Goal: Transaction & Acquisition: Purchase product/service

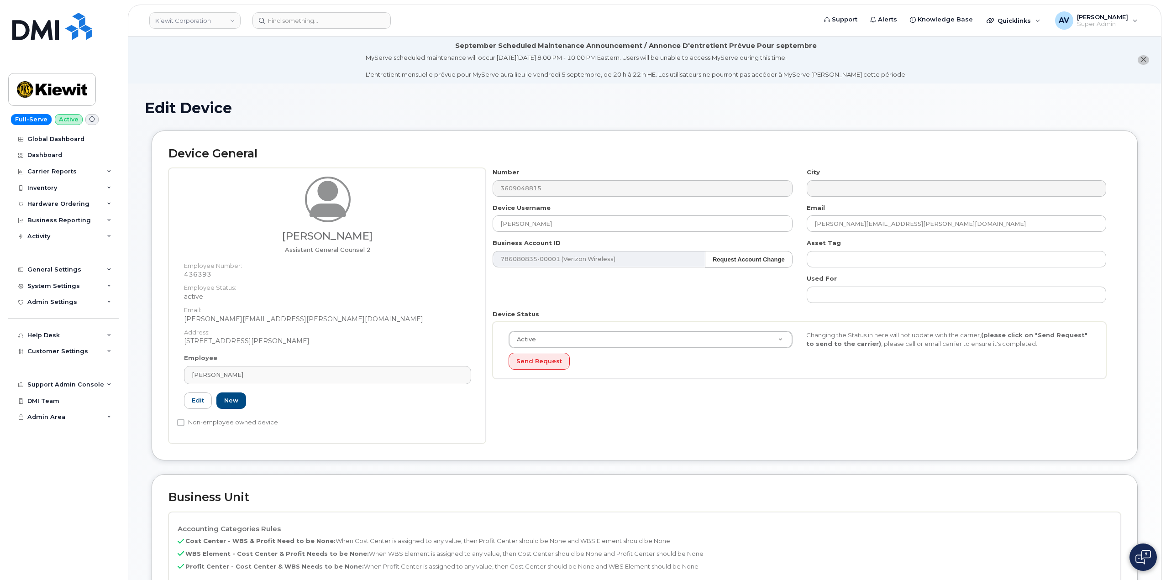
scroll to position [274, 0]
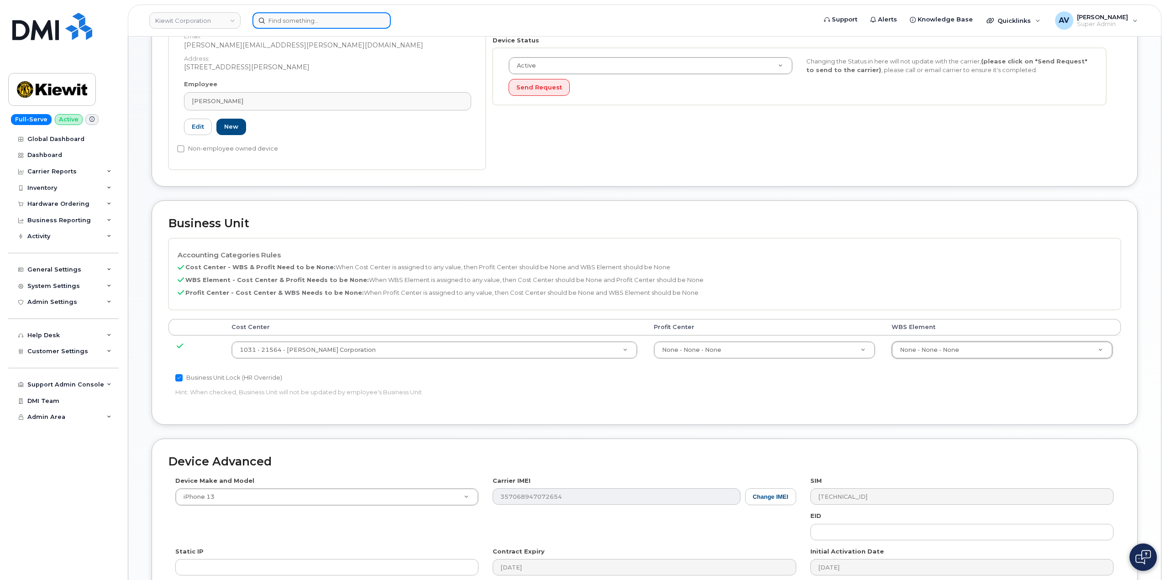
click at [324, 19] on input at bounding box center [322, 20] width 138 height 16
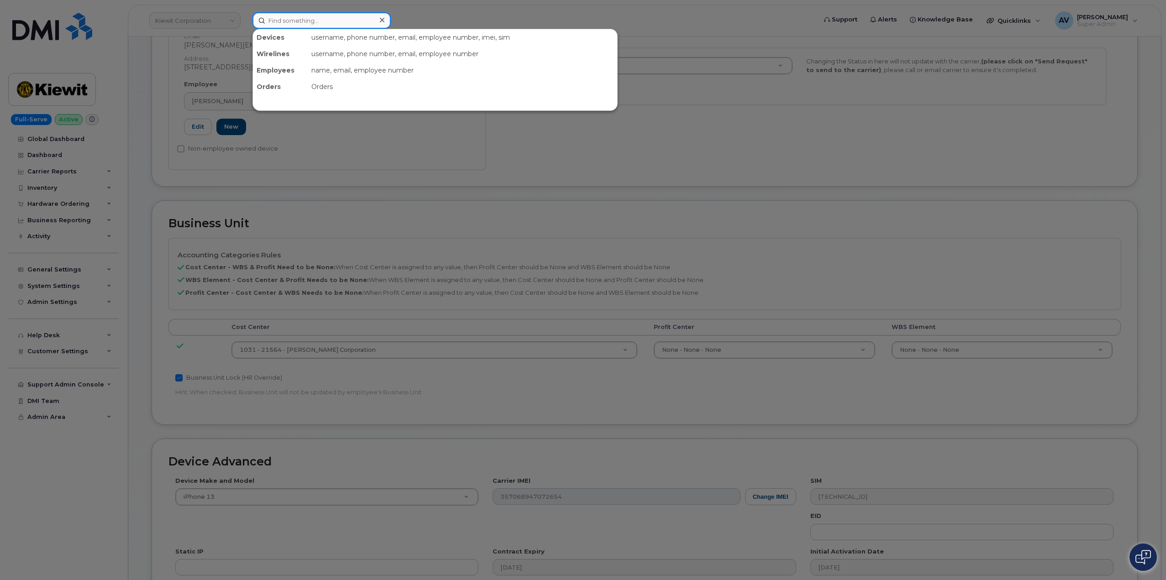
paste input "Jason Banda"
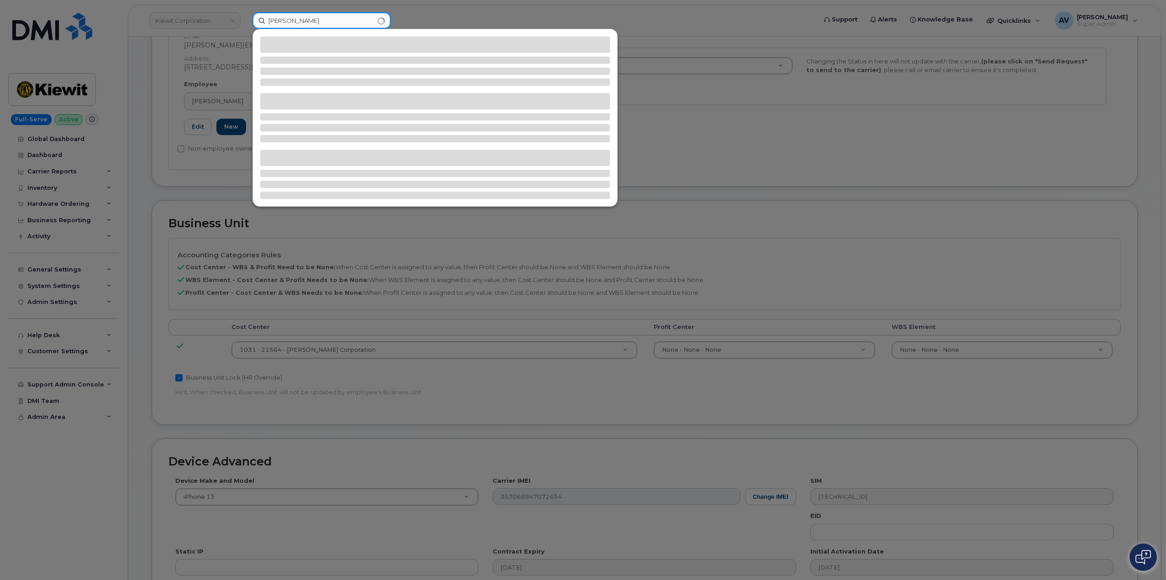
type input "Jason Banda"
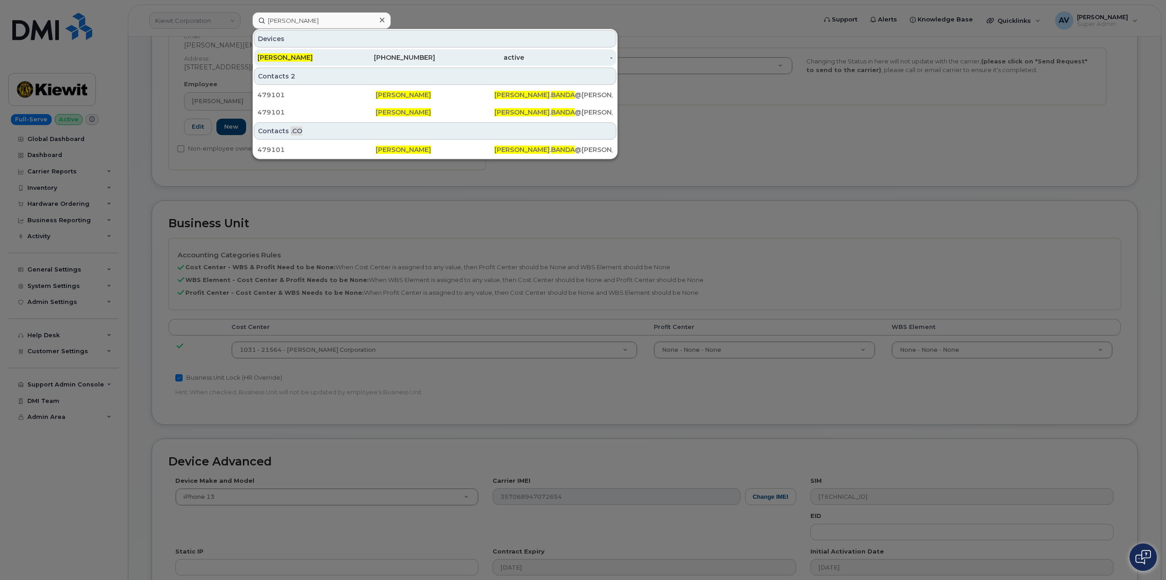
click at [414, 59] on div "480-886-1721" at bounding box center [391, 57] width 89 height 9
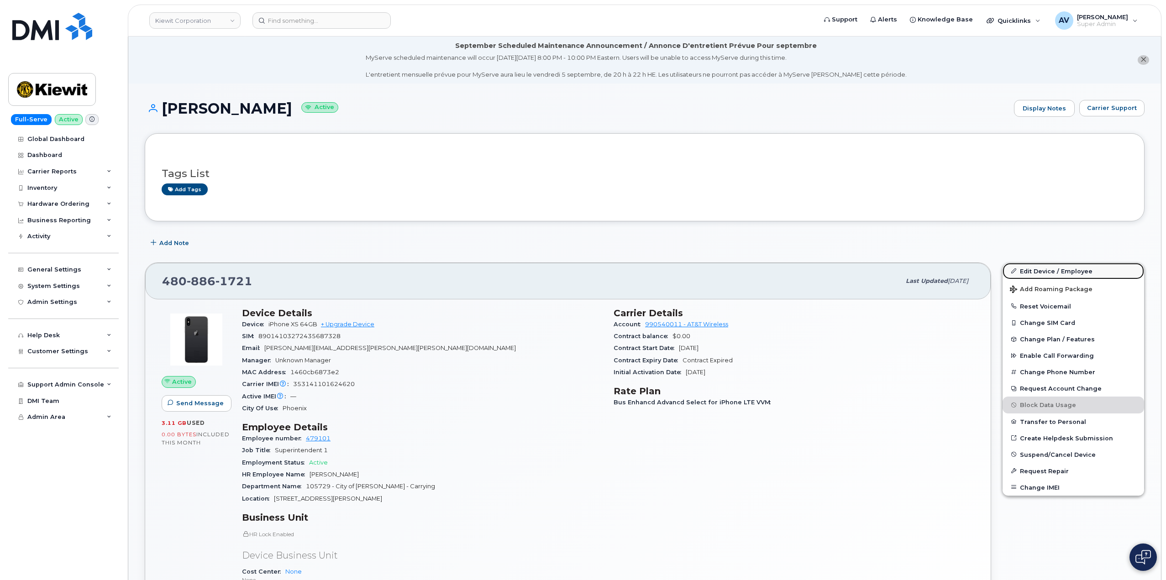
click at [1075, 273] on link "Edit Device / Employee" at bounding box center [1074, 271] width 142 height 16
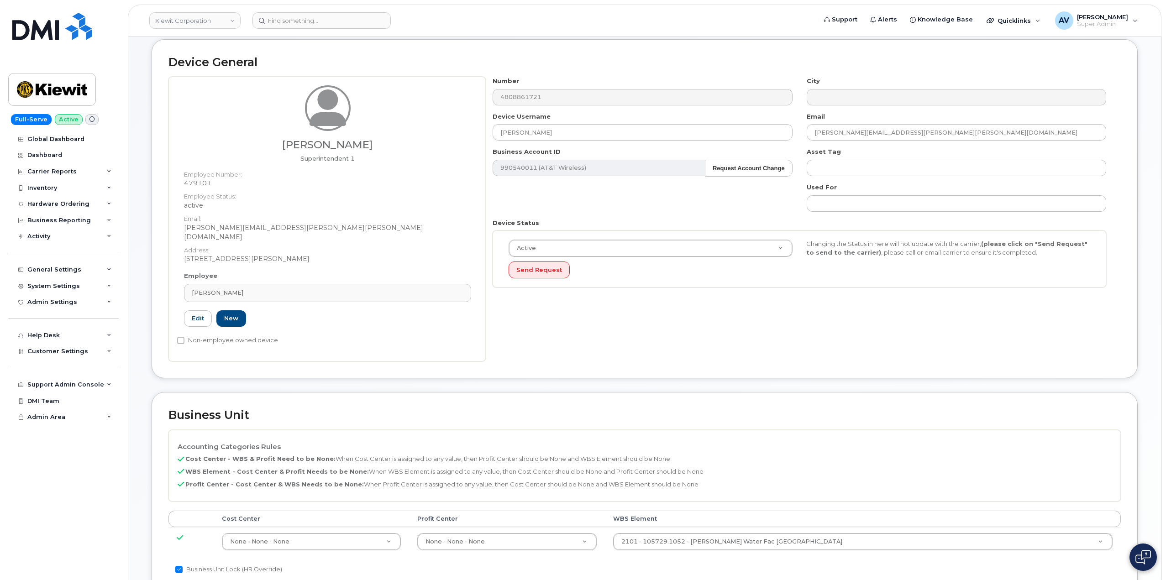
scroll to position [228, 0]
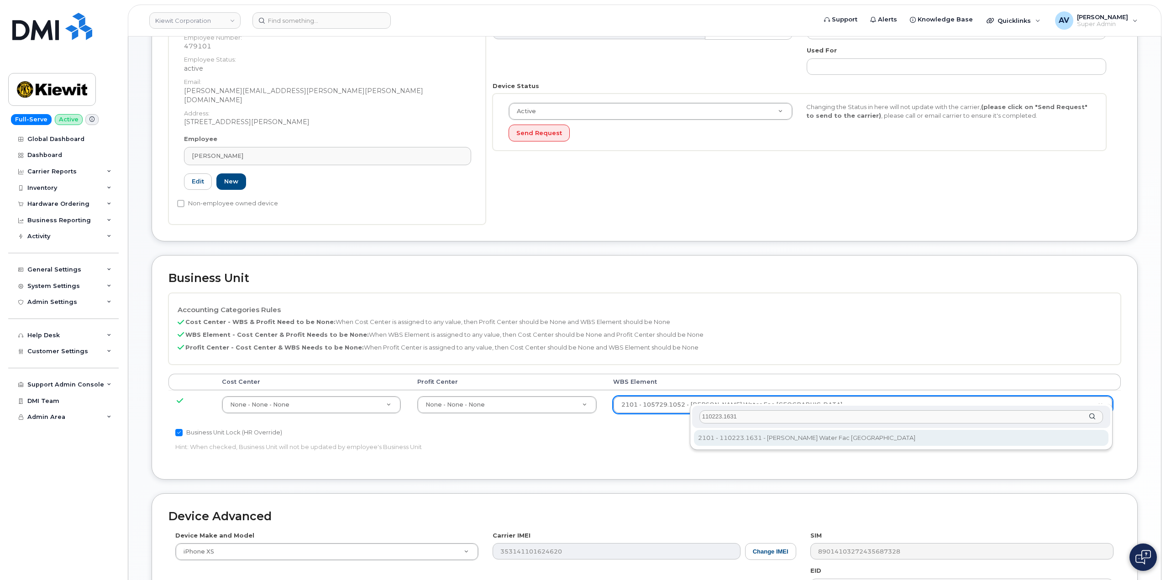
type input "110223.1631"
type input "33468723"
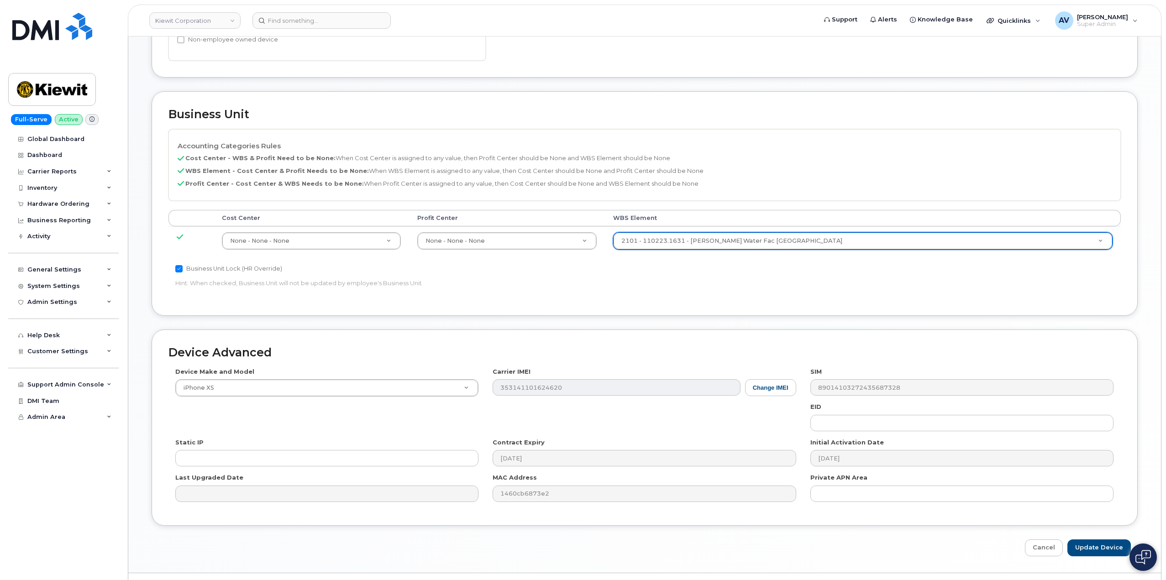
scroll to position [405, 0]
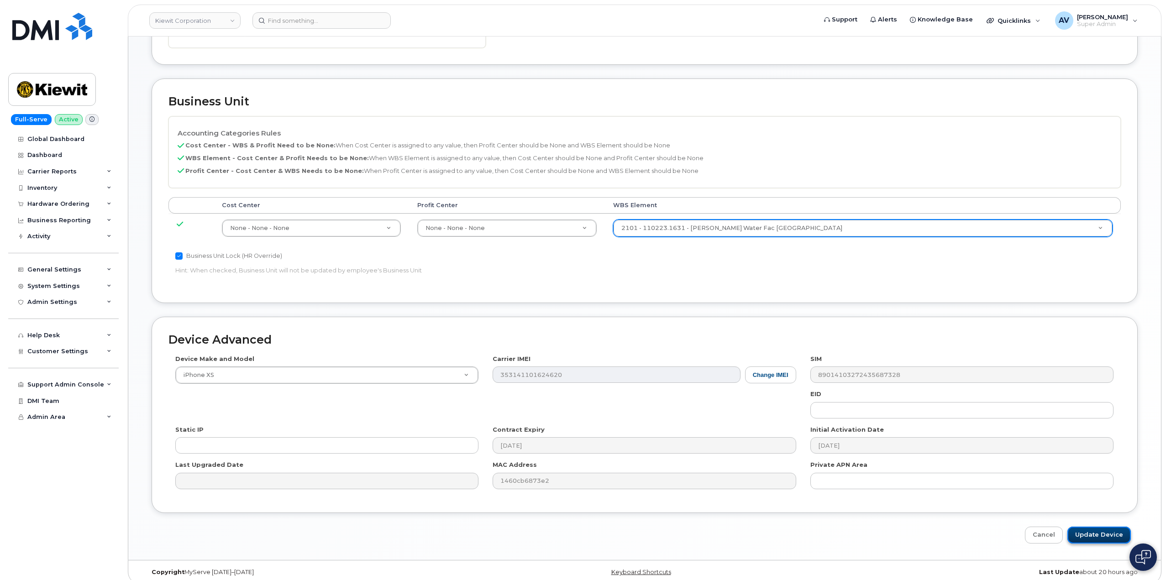
click at [1100, 527] on input "Update Device" at bounding box center [1099, 535] width 63 height 17
type input "Saving..."
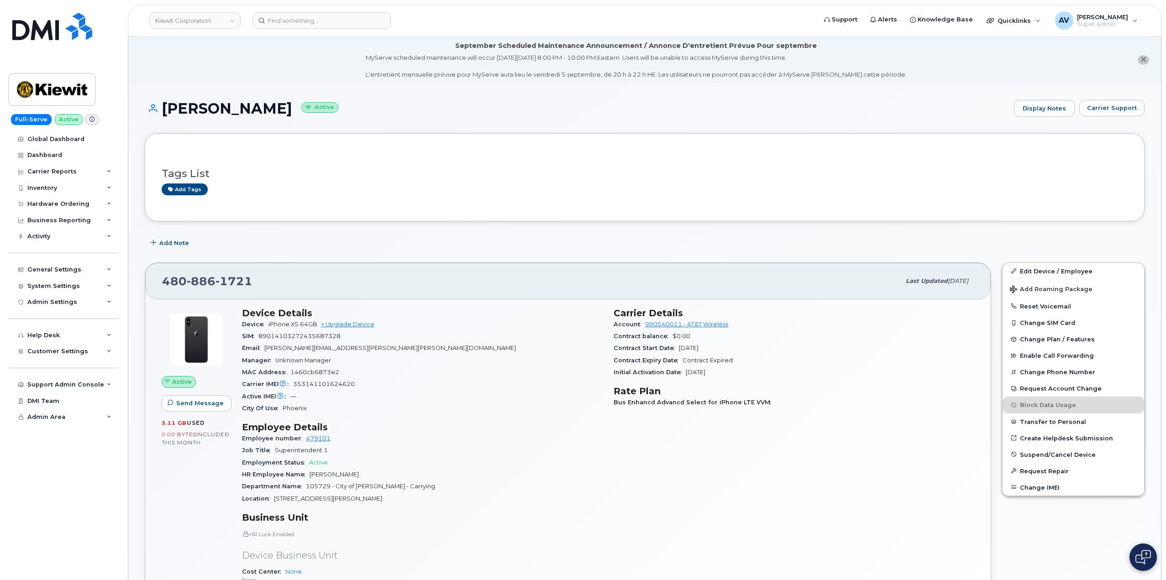
click at [246, 316] on h3 "Device Details" at bounding box center [422, 313] width 361 height 11
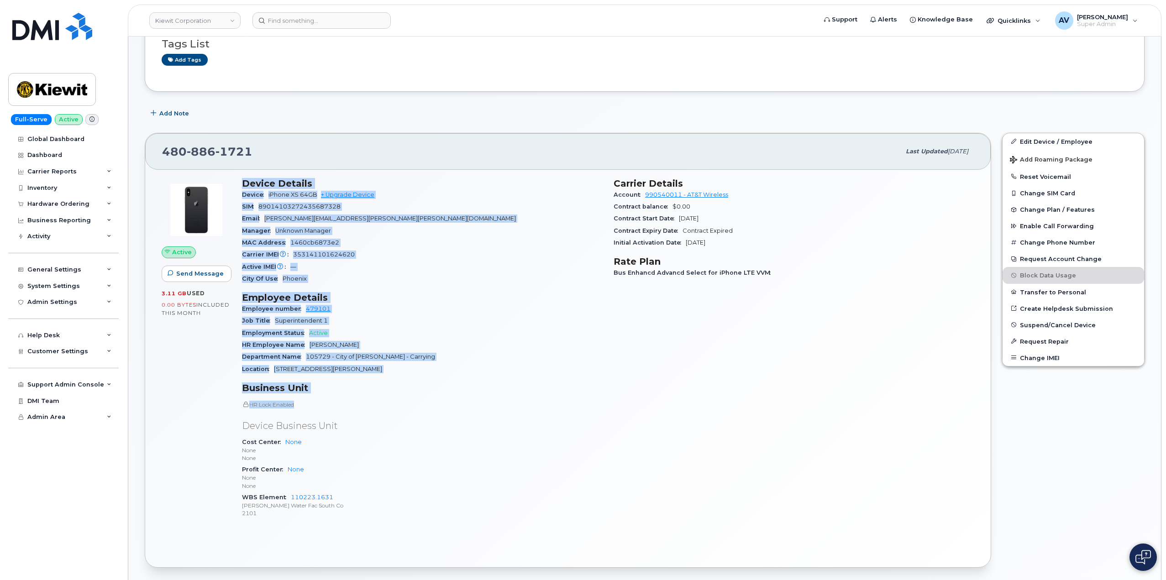
scroll to position [137, 0]
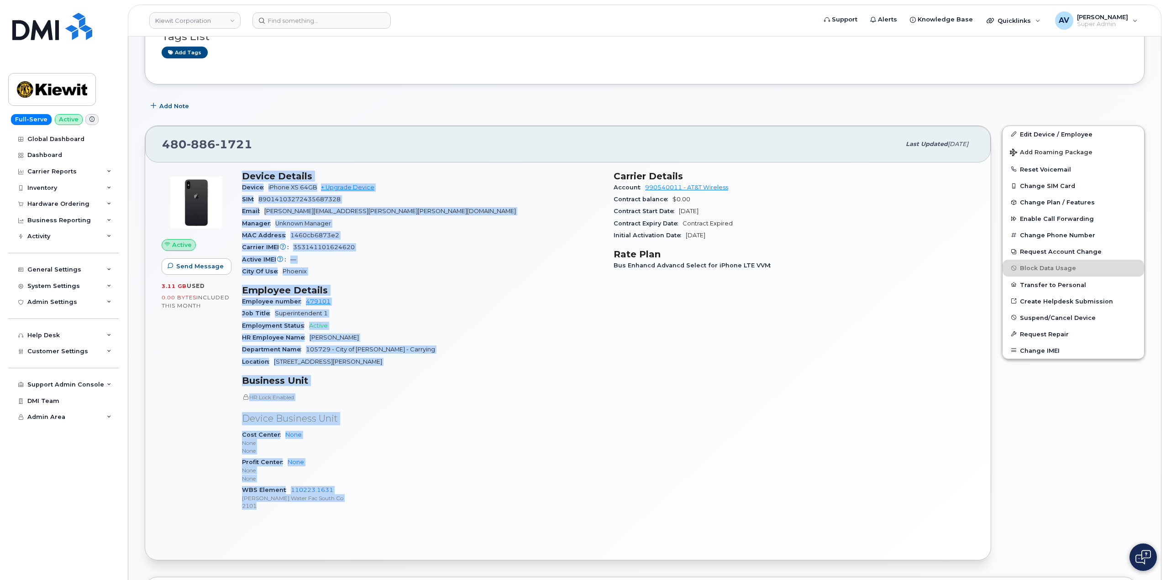
drag, startPoint x: 245, startPoint y: 310, endPoint x: 385, endPoint y: 503, distance: 238.3
click at [385, 503] on div "Device Details Device iPhone XS 64GB + Upgrade Device SIM 89014103272435687328 …" at bounding box center [423, 344] width 372 height 359
copy div "Device Details Device iPhone XS 64GB + Upgrade Device SIM 89014103272435687328 …"
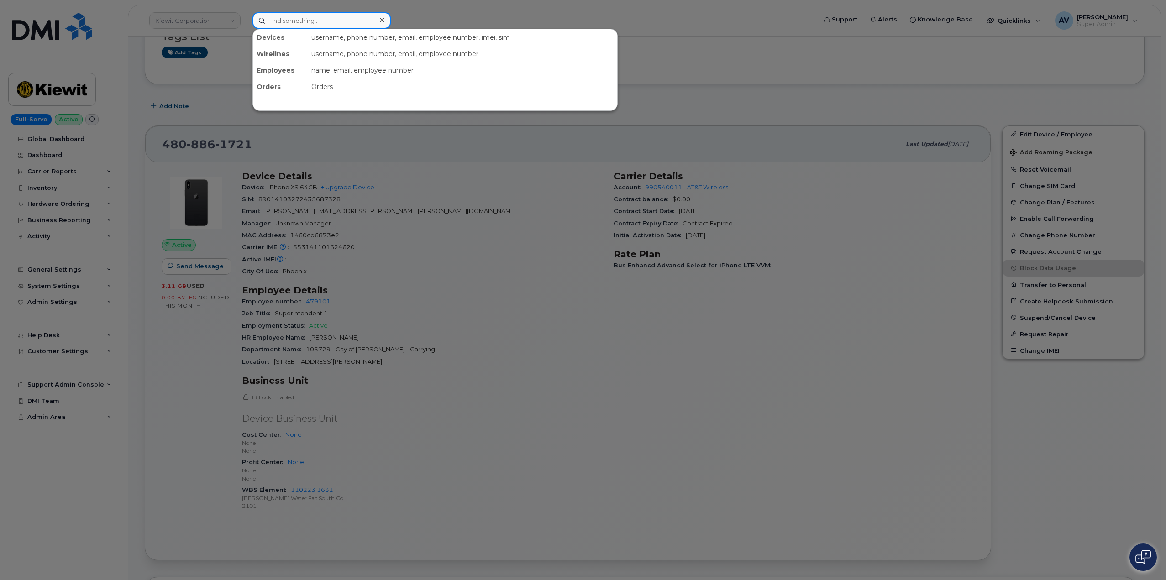
click at [340, 22] on input at bounding box center [322, 20] width 138 height 16
paste input "832) 455-2422"
drag, startPoint x: 330, startPoint y: 16, endPoint x: 220, endPoint y: 22, distance: 110.2
click at [245, 22] on div "832 455-2422 No results" at bounding box center [531, 20] width 573 height 16
paste input "[PERSON_NAME].Mendez1"
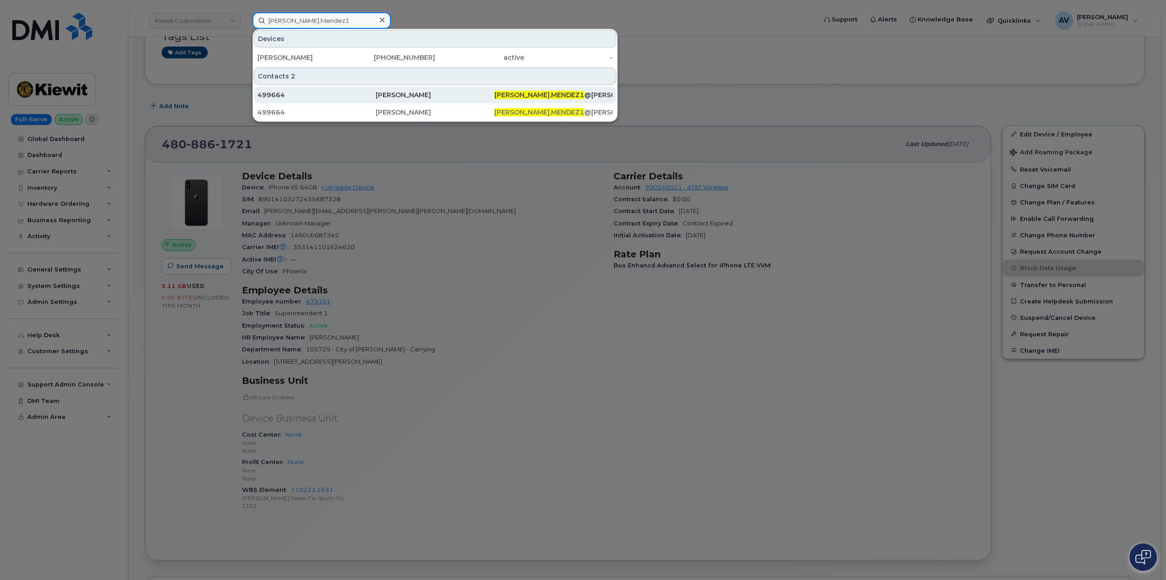
type input "[PERSON_NAME].Mendez1"
click at [292, 95] on div "499664" at bounding box center [317, 94] width 118 height 9
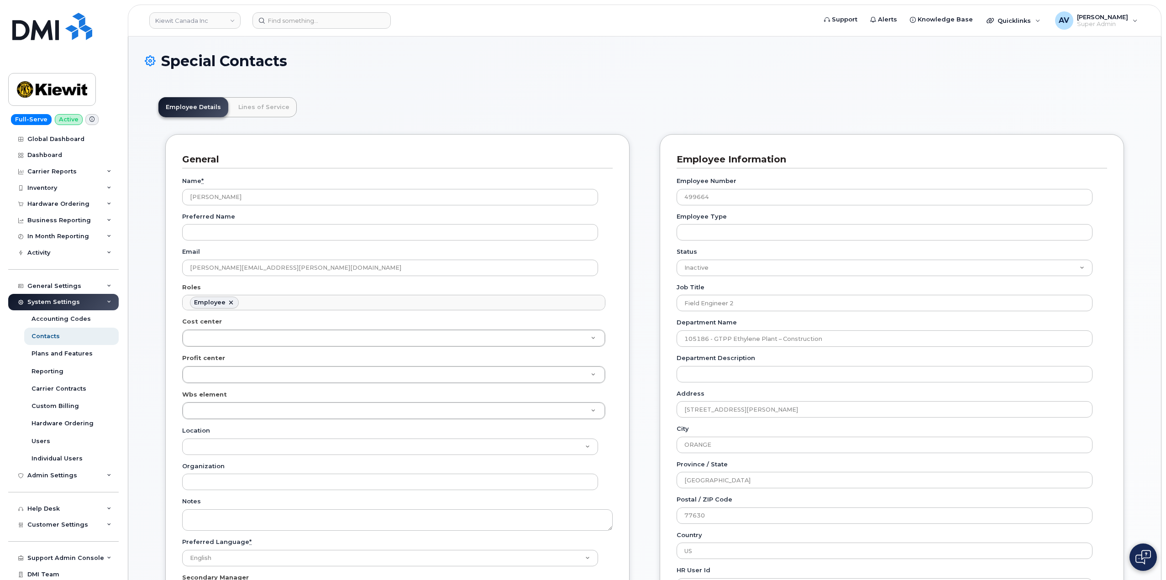
scroll to position [27, 0]
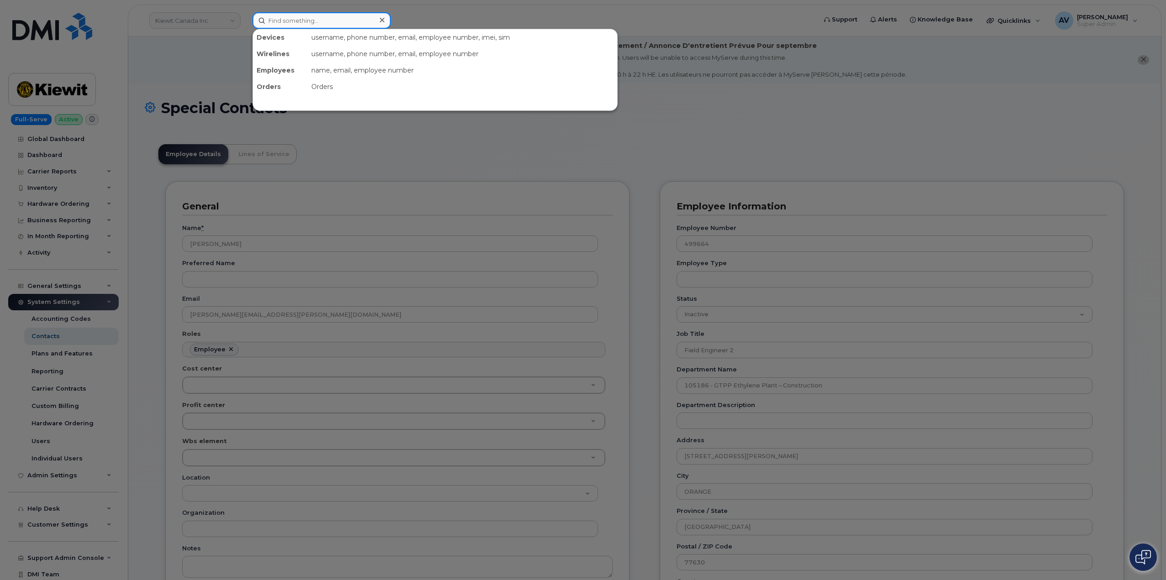
click at [333, 21] on input at bounding box center [322, 20] width 138 height 16
paste input "[PERSON_NAME].Mendez1"
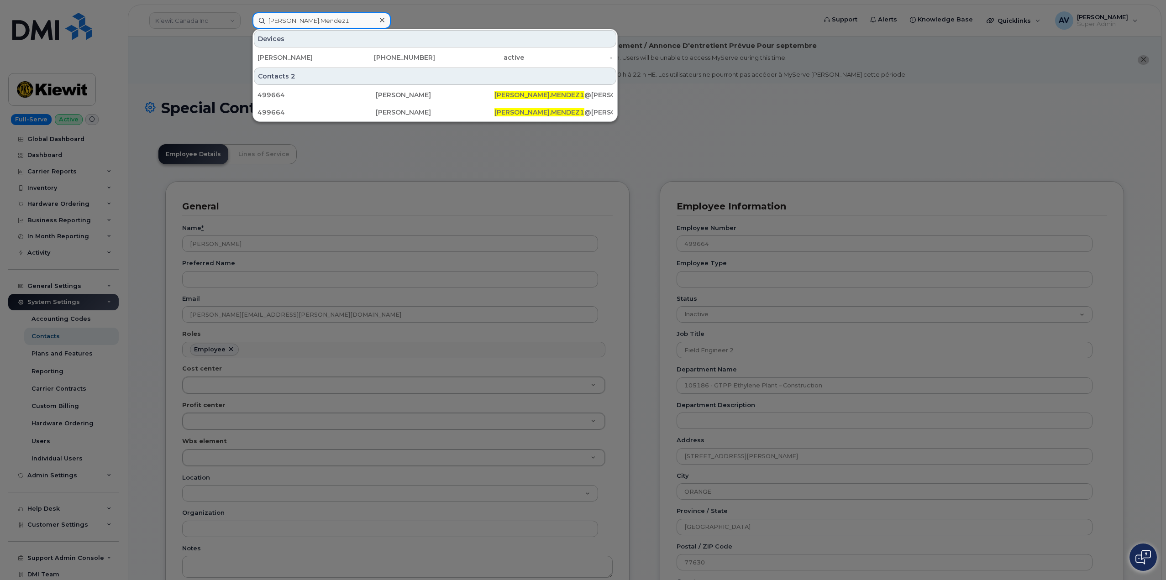
drag, startPoint x: 324, startPoint y: 23, endPoint x: 221, endPoint y: 18, distance: 102.8
click at [245, 18] on div "[PERSON_NAME].Mendez1 Devices [PERSON_NAME] [PHONE_NUMBER] active - Contacts 2 …" at bounding box center [531, 20] width 573 height 16
paste input "832) 455-2422"
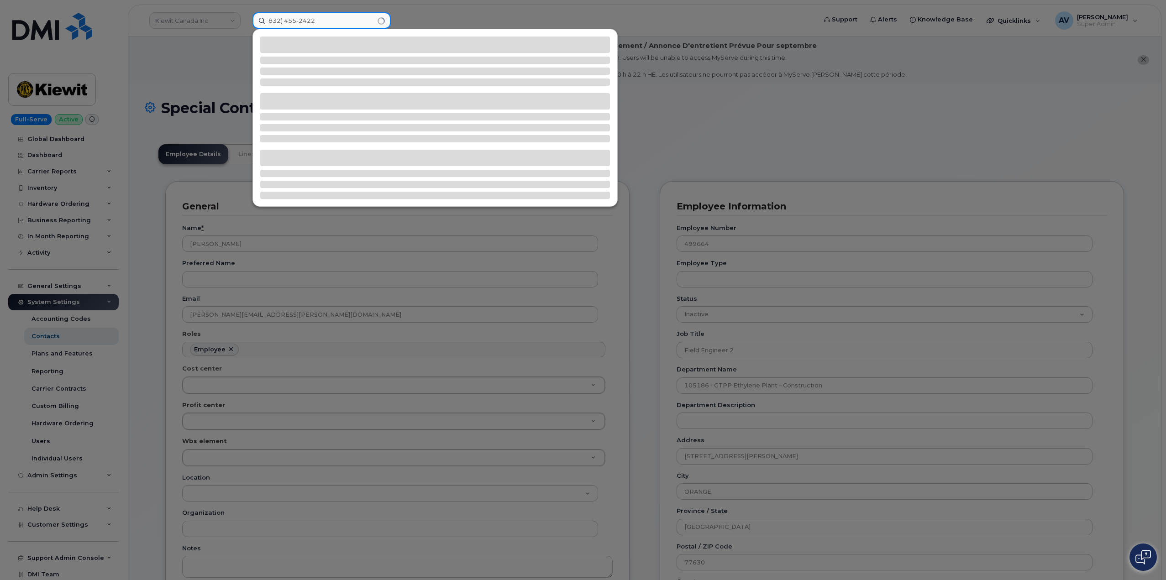
click at [284, 16] on input "832) 455-2422" at bounding box center [322, 20] width 138 height 16
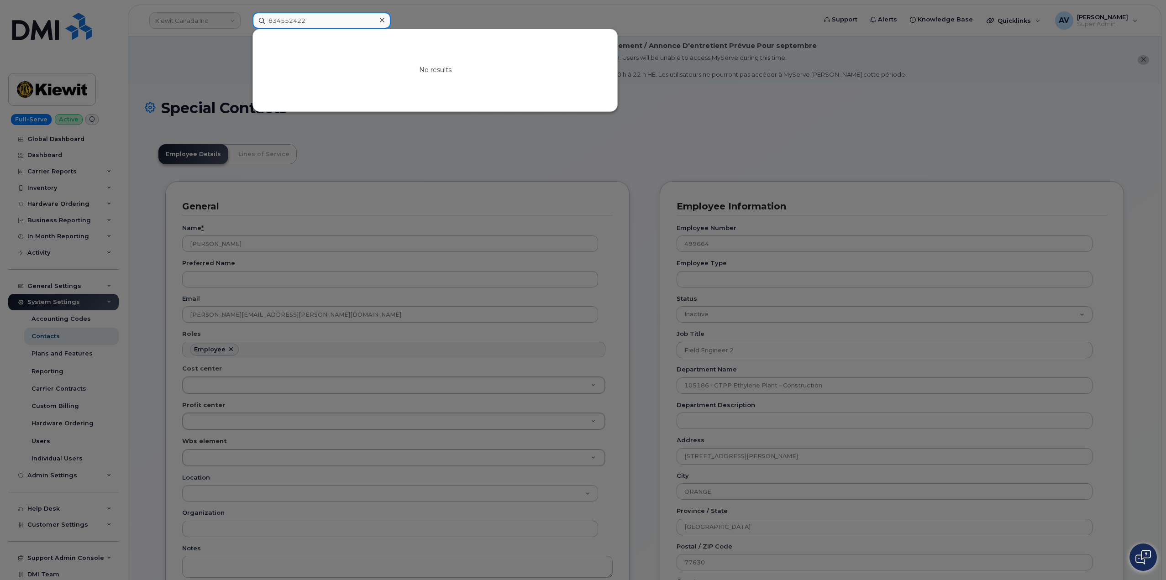
drag, startPoint x: 321, startPoint y: 19, endPoint x: 236, endPoint y: 16, distance: 85.0
click at [245, 16] on div "834552422 No results" at bounding box center [531, 20] width 573 height 16
paste input "[PERSON_NAME]"
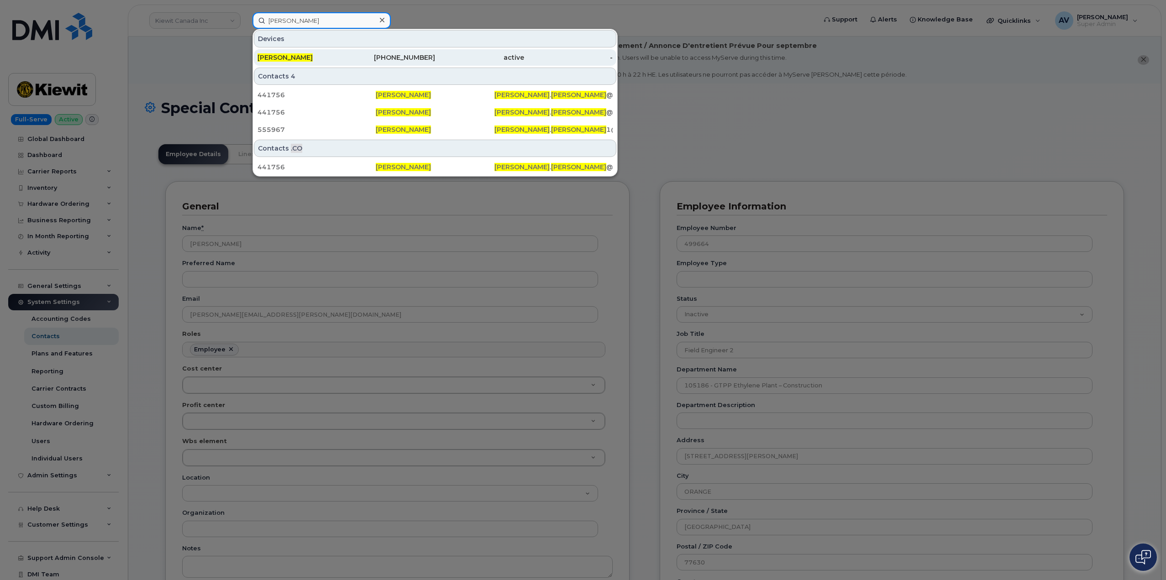
type input "[PERSON_NAME]"
click at [374, 55] on div "409-540-5325" at bounding box center [391, 57] width 89 height 9
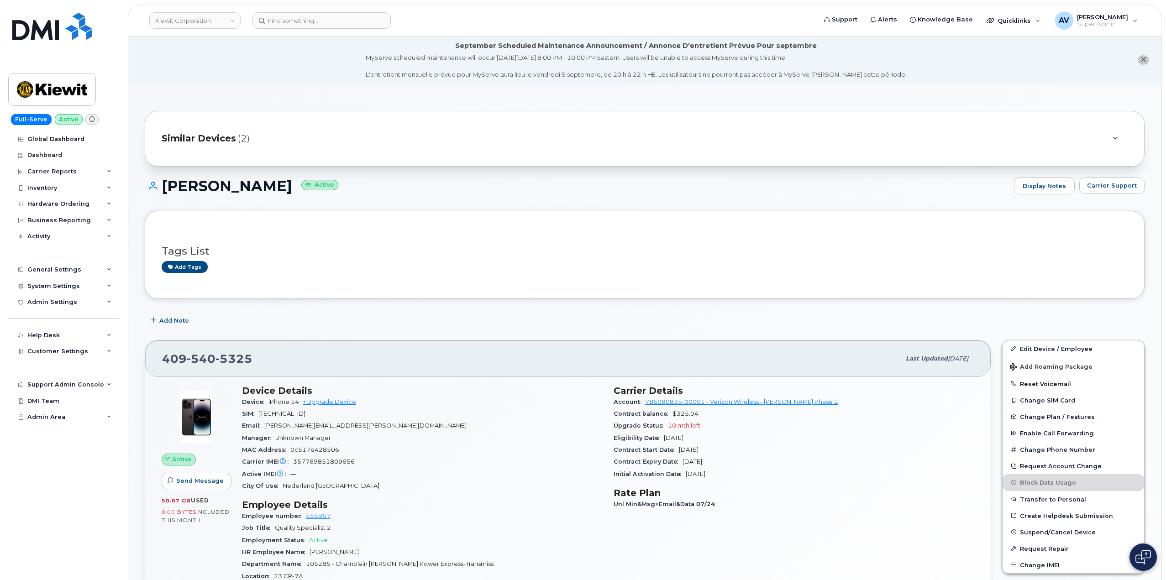
click at [238, 142] on span "(2)" at bounding box center [244, 138] width 12 height 13
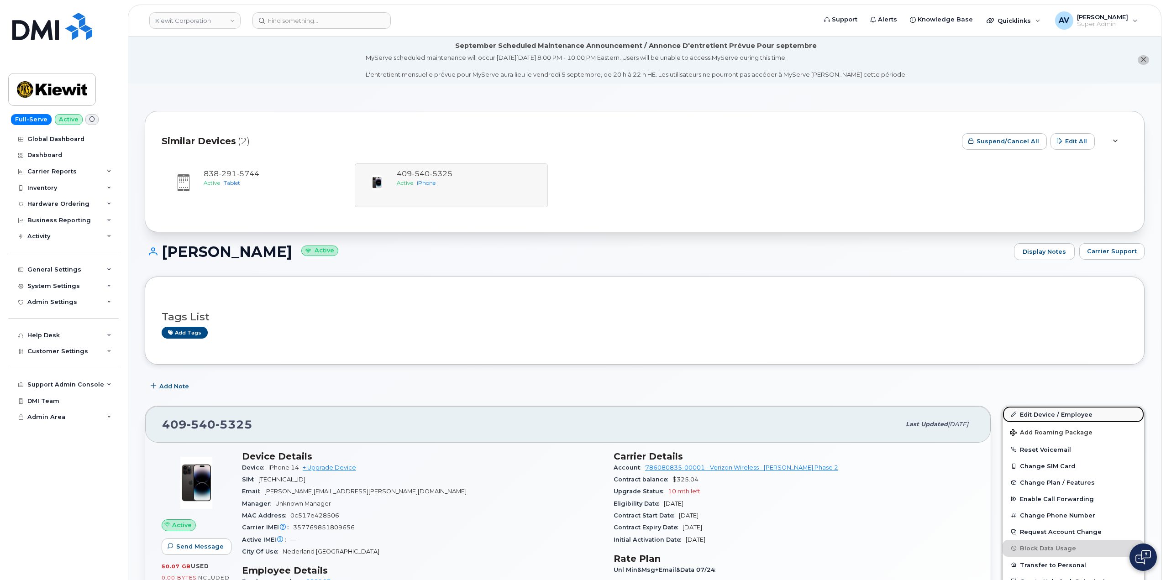
click at [1038, 416] on link "Edit Device / Employee" at bounding box center [1074, 414] width 142 height 16
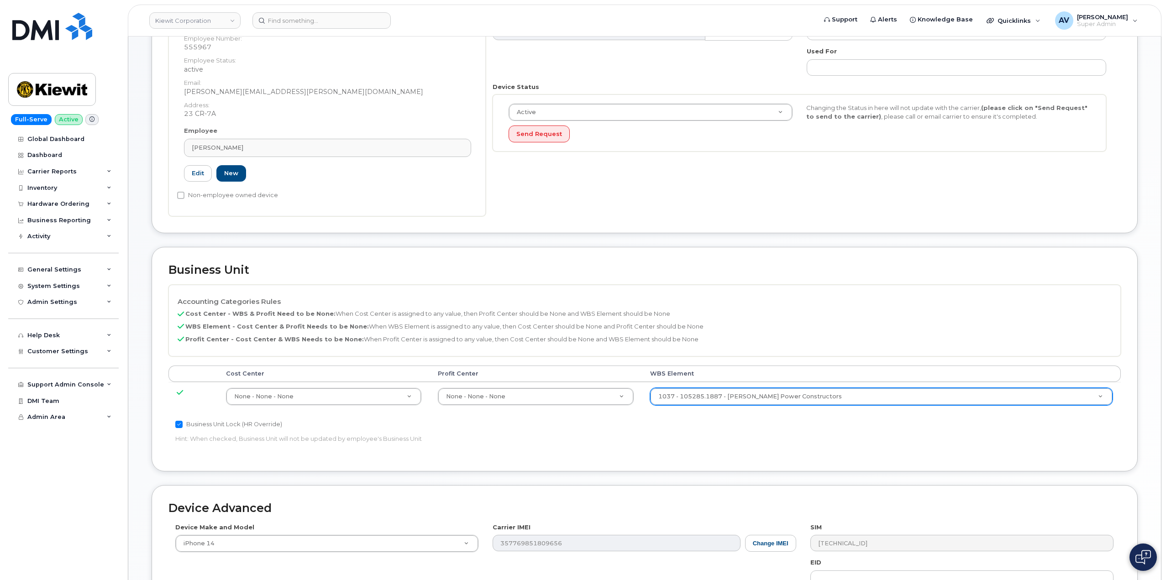
scroll to position [228, 0]
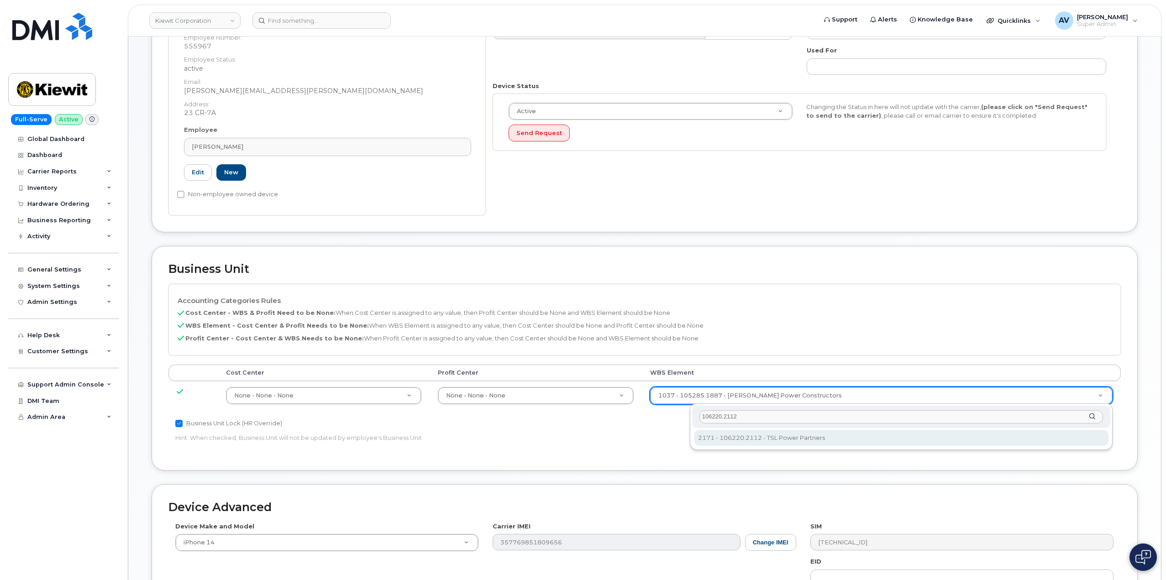
type input "106220.2112"
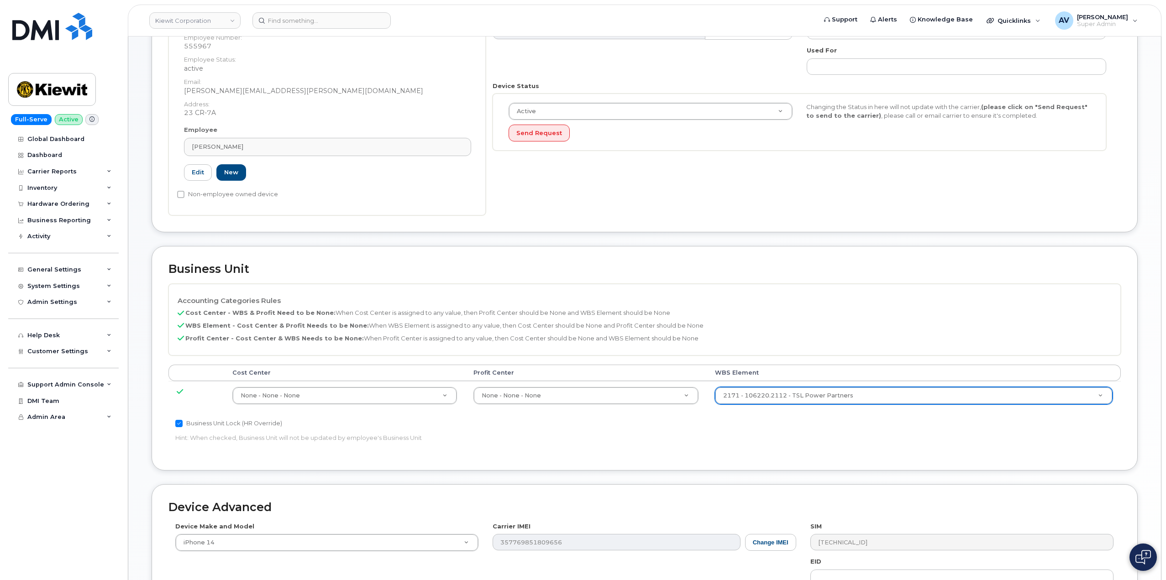
type input "33915203"
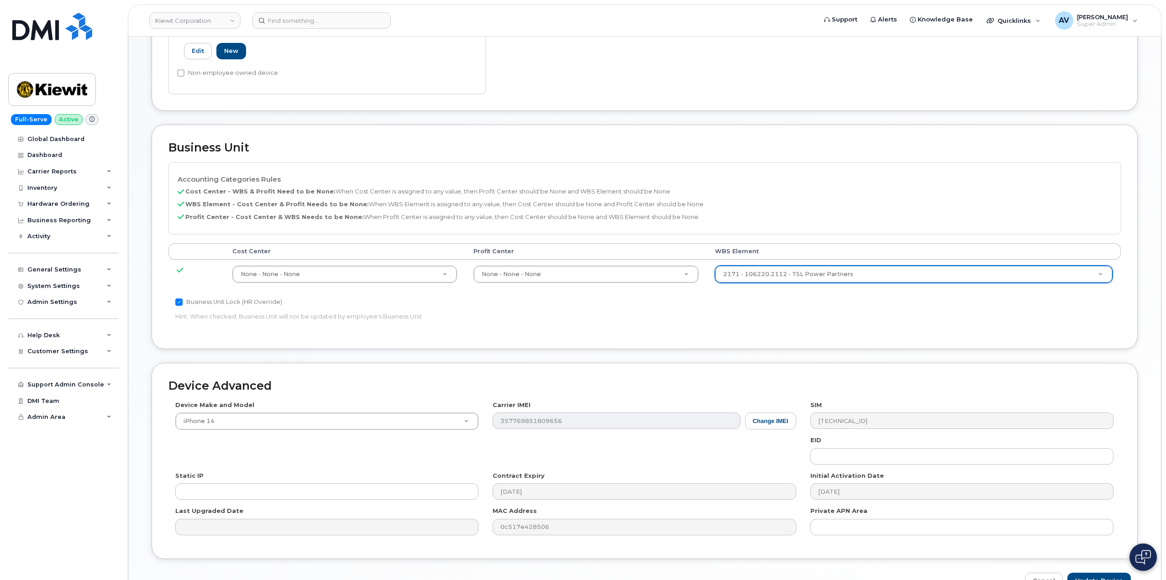
scroll to position [405, 0]
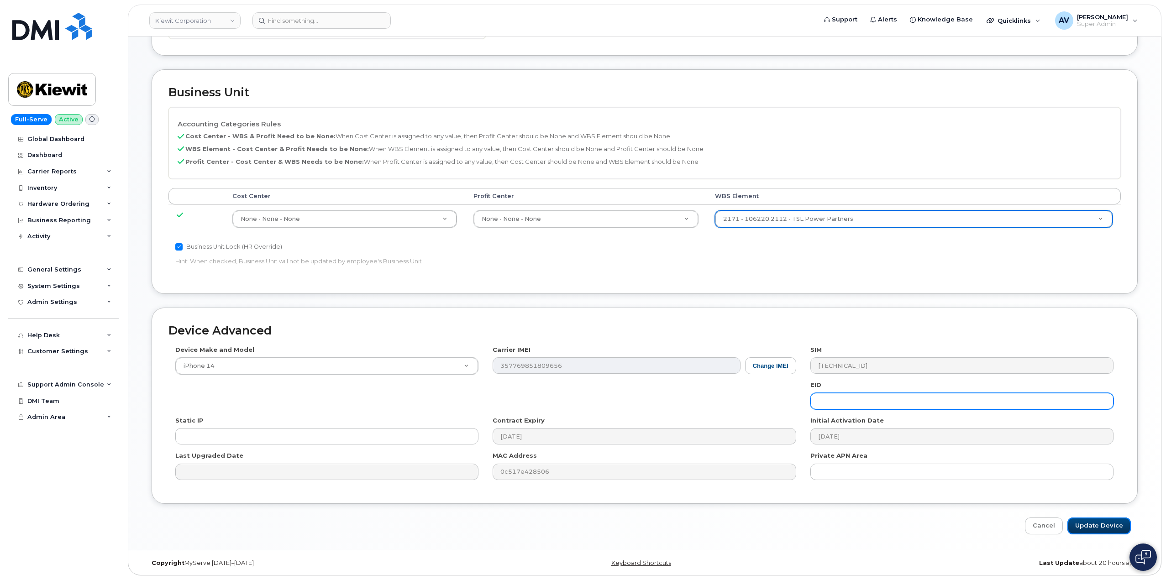
drag, startPoint x: 1106, startPoint y: 521, endPoint x: 1002, endPoint y: 407, distance: 154.2
click at [1106, 521] on input "Update Device" at bounding box center [1099, 526] width 63 height 17
type input "Saving..."
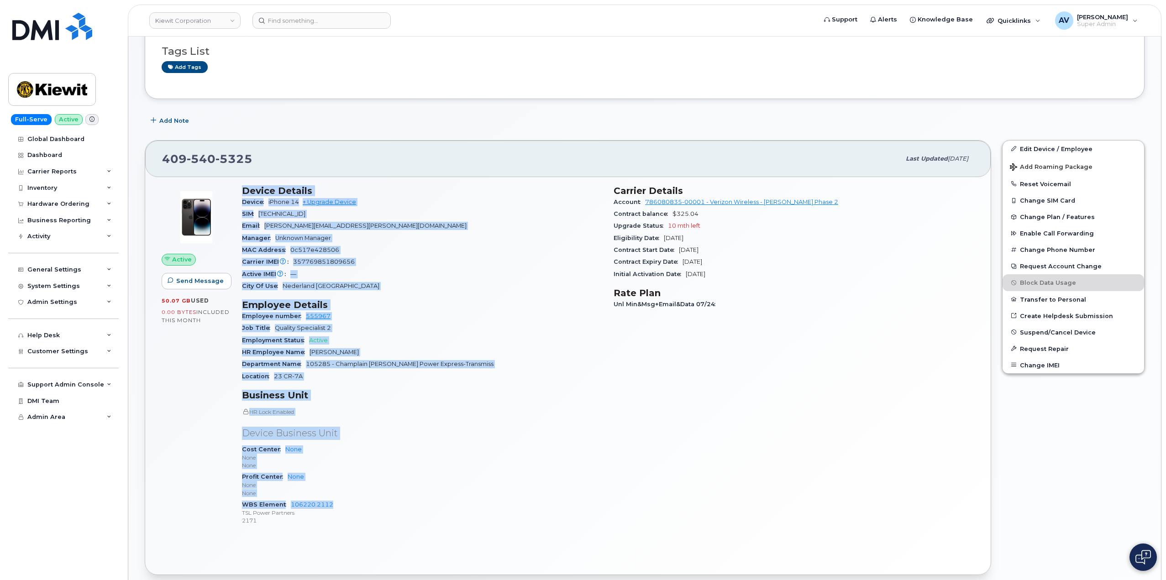
scroll to position [274, 0]
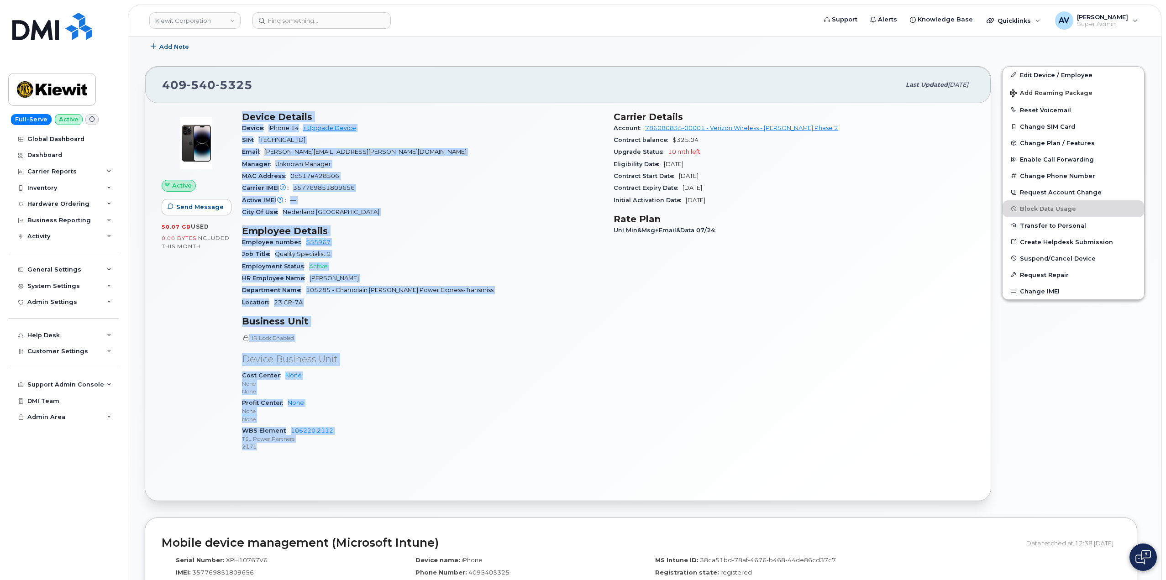
drag, startPoint x: 242, startPoint y: 388, endPoint x: 379, endPoint y: 452, distance: 151.0
click at [379, 452] on div "Device Details Device iPhone 14 + Upgrade Device SIM 89148000010234604122 Email…" at bounding box center [423, 285] width 372 height 359
copy div "Device Details Device iPhone 14 + Upgrade Device SIM 89148000010234604122 Email…"
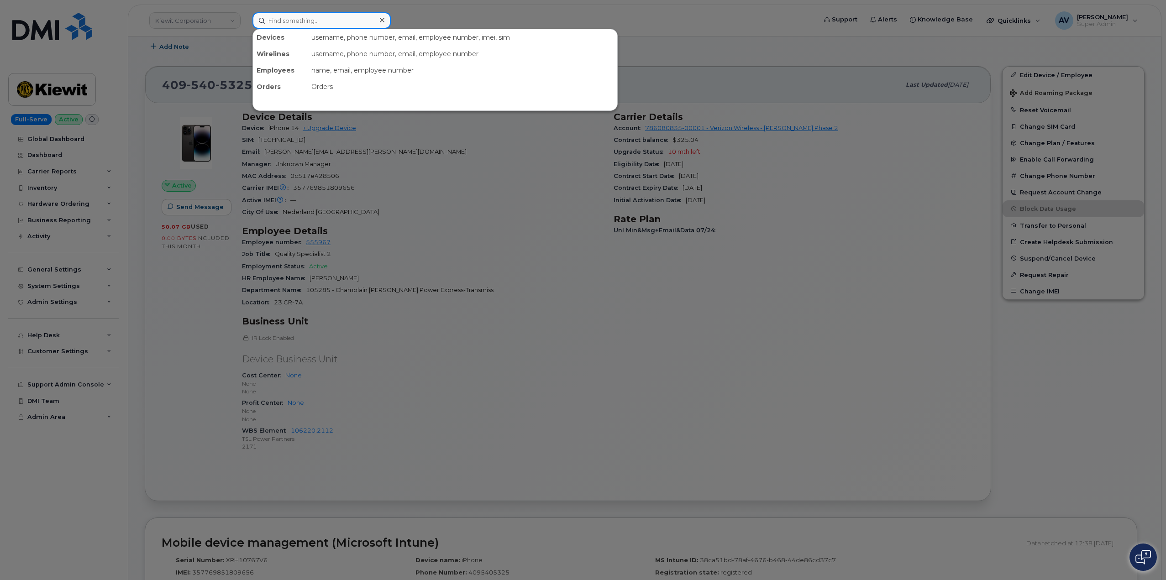
click at [324, 18] on input at bounding box center [322, 20] width 138 height 16
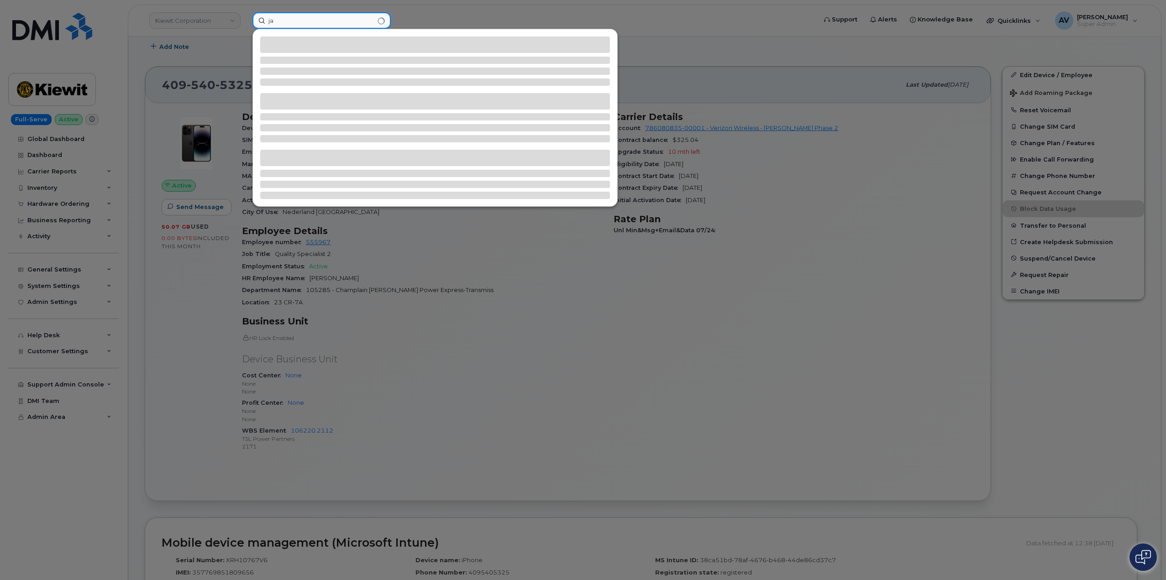
type input "j"
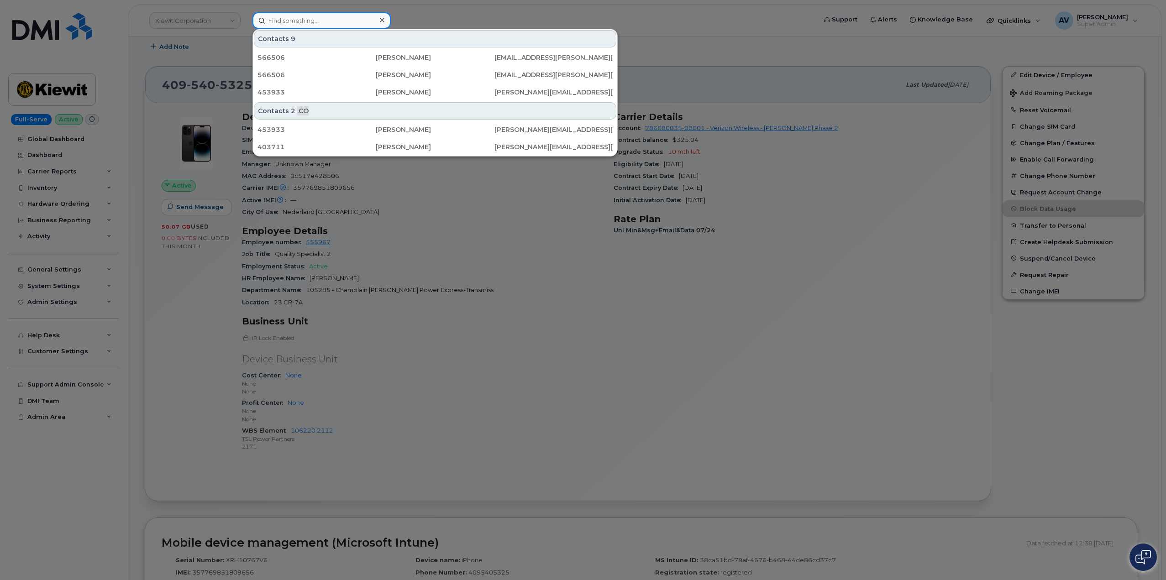
paste input "455-2422"
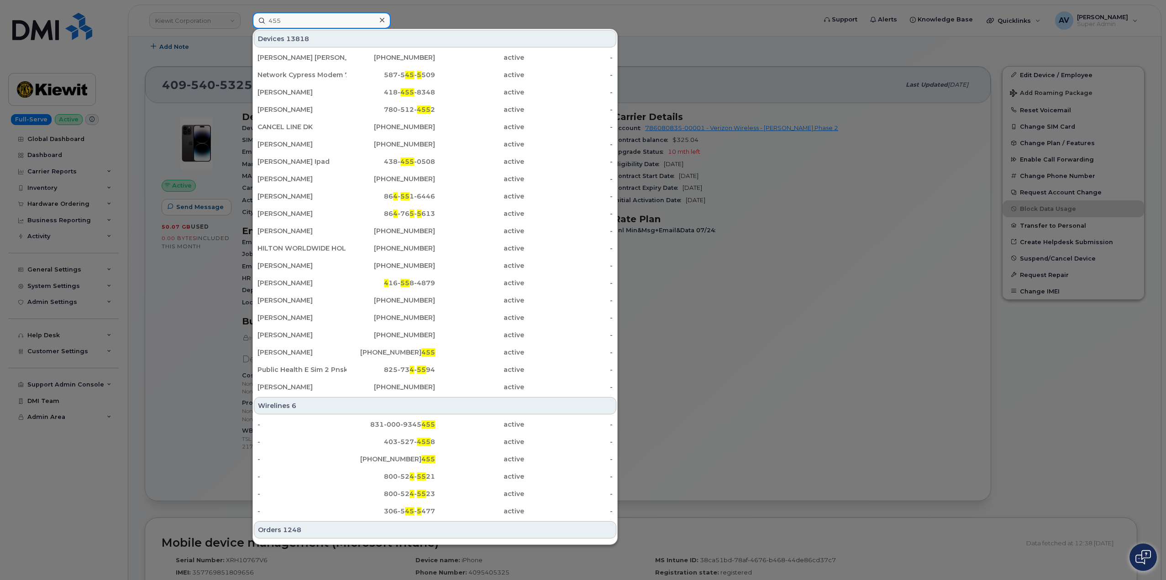
drag, startPoint x: 296, startPoint y: 21, endPoint x: 229, endPoint y: 8, distance: 68.0
click at [245, 12] on div "455 Devices 13818 Alberto Dario Luis Munoz 514-882-2161 active - Network Cypres…" at bounding box center [531, 20] width 573 height 16
paste input "Javier.Mendez1"
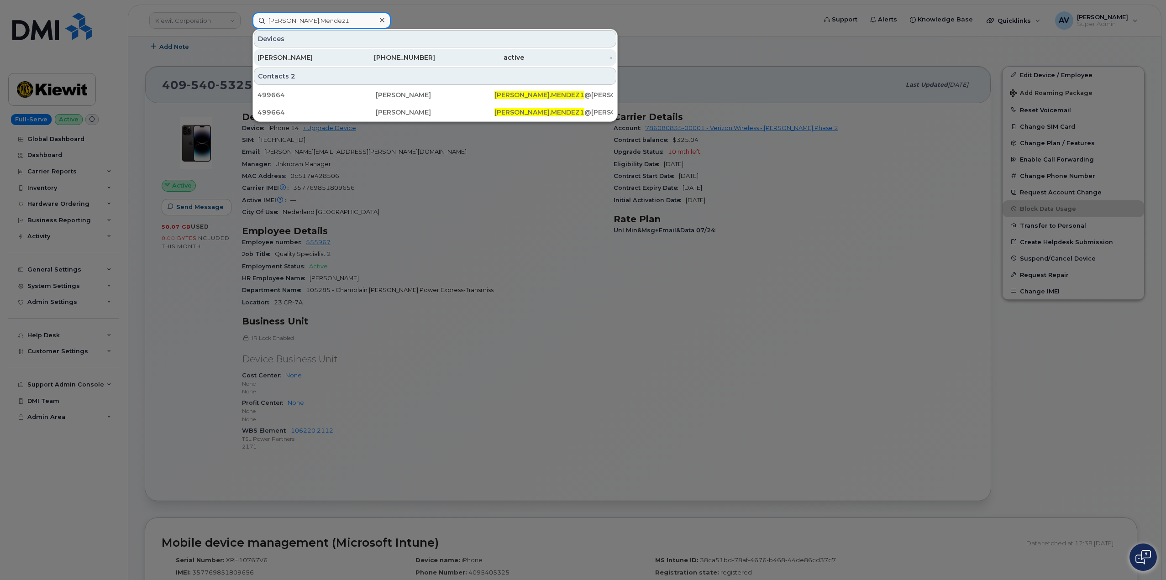
type input "Javier.Mendez1"
click at [388, 57] on div "623-301-0326" at bounding box center [391, 57] width 89 height 9
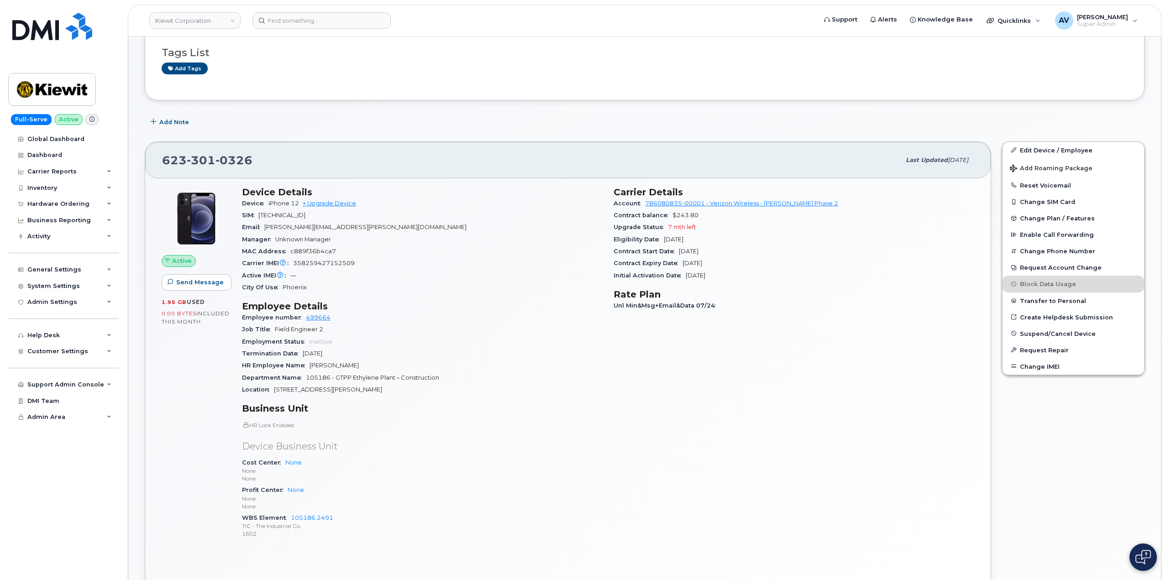
scroll to position [137, 0]
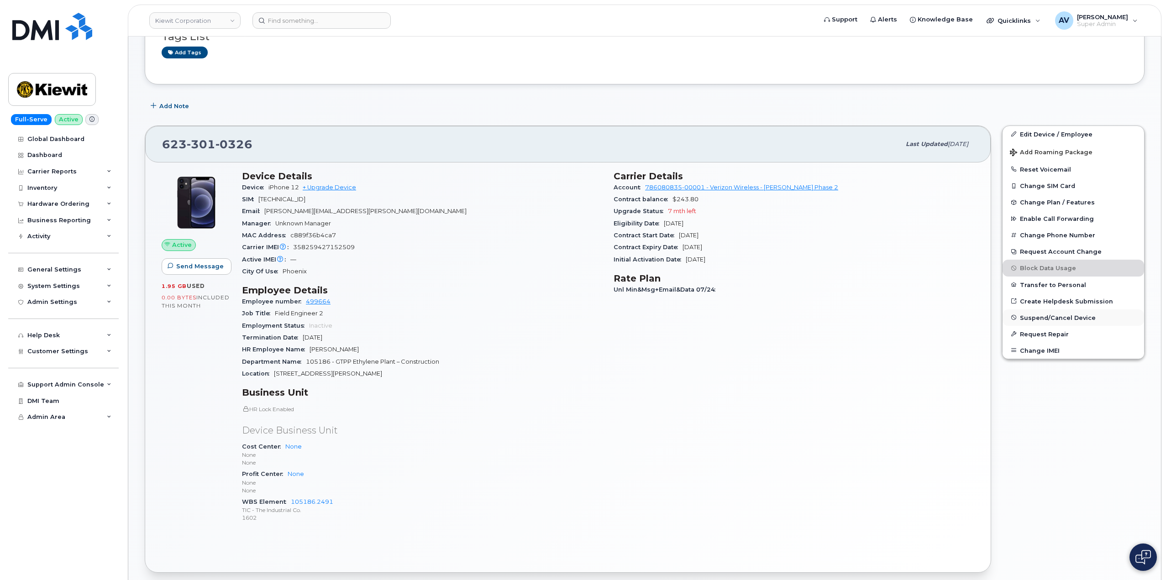
click at [1043, 318] on span "Suspend/Cancel Device" at bounding box center [1058, 317] width 76 height 7
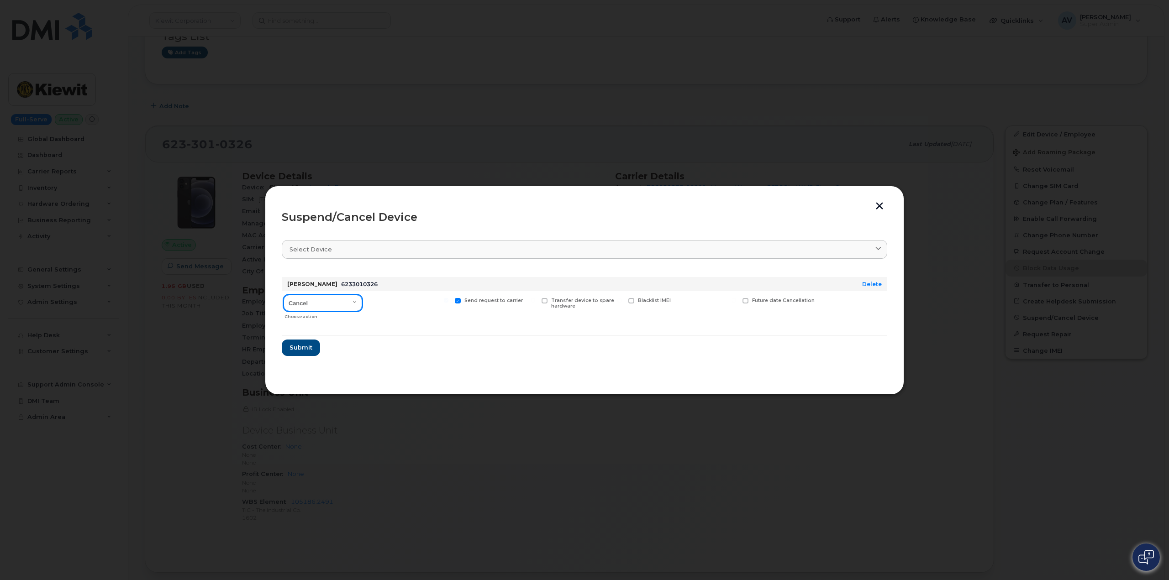
click at [350, 301] on select "Cancel Suspend - Reduced Rate Suspend - Full Rate Suspend - Lost Device/Stolen …" at bounding box center [323, 303] width 79 height 16
select select "[object Object]"
click at [284, 295] on select "Cancel Suspend - Reduced Rate Suspend - Full Rate Suspend - Lost Device/Stolen …" at bounding box center [323, 303] width 79 height 16
click at [302, 344] on span "Submit" at bounding box center [300, 347] width 23 height 9
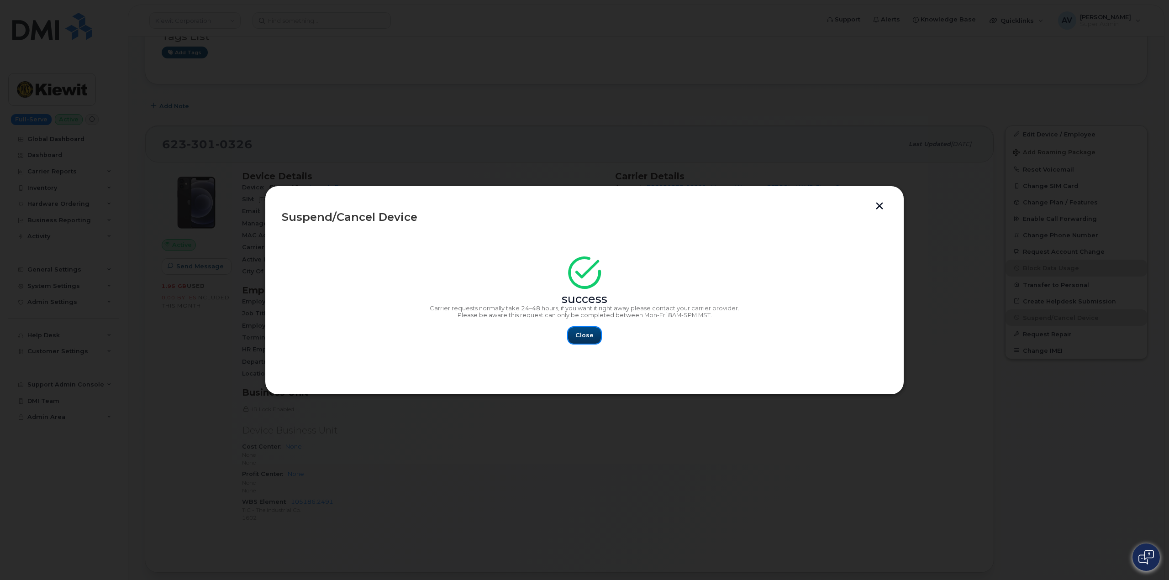
click at [590, 333] on span "Close" at bounding box center [584, 335] width 18 height 9
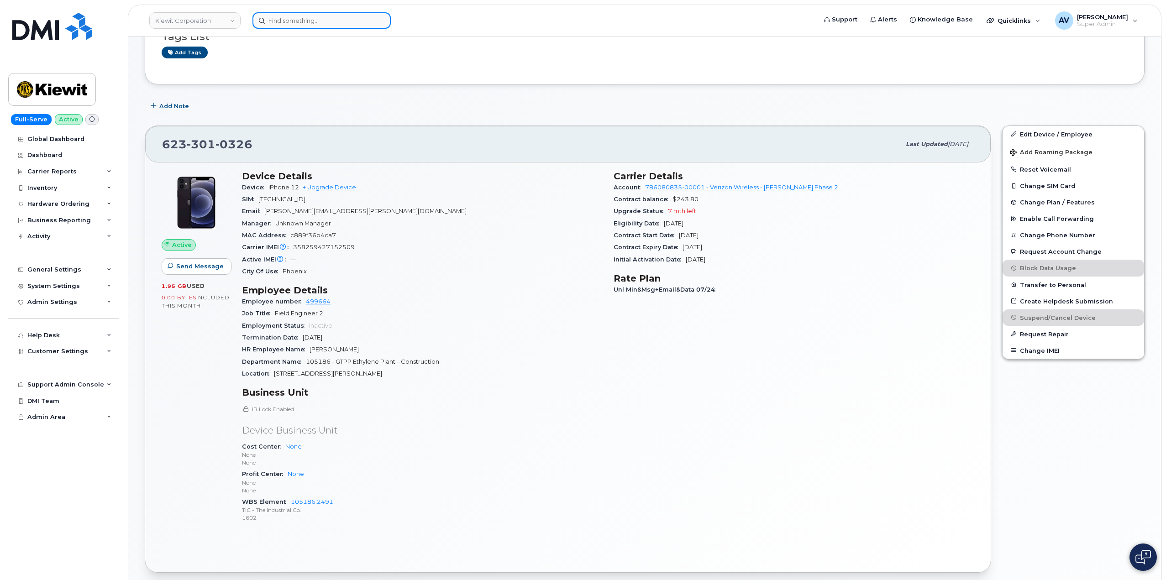
click at [303, 23] on input at bounding box center [322, 20] width 138 height 16
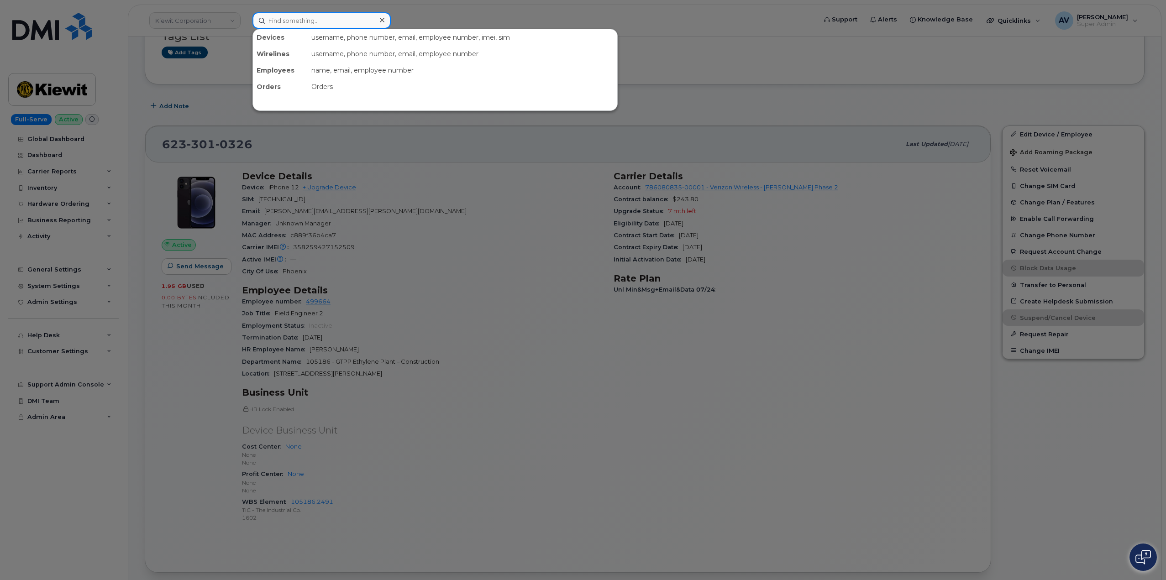
paste input "[PERSON_NAME]"
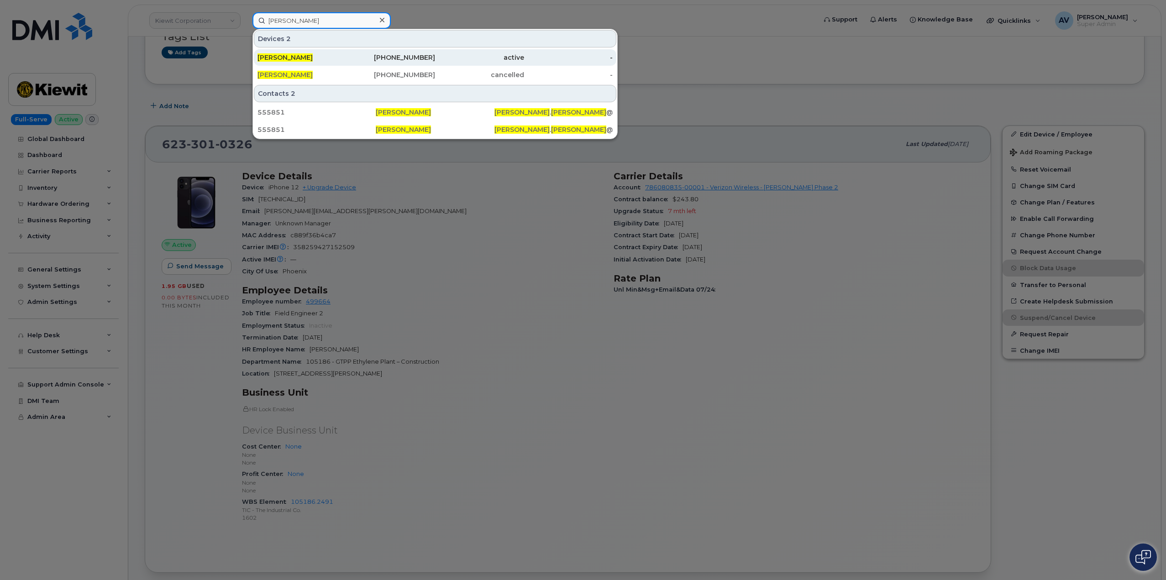
type input "[PERSON_NAME]"
click at [309, 58] on div "[PERSON_NAME]" at bounding box center [302, 57] width 89 height 9
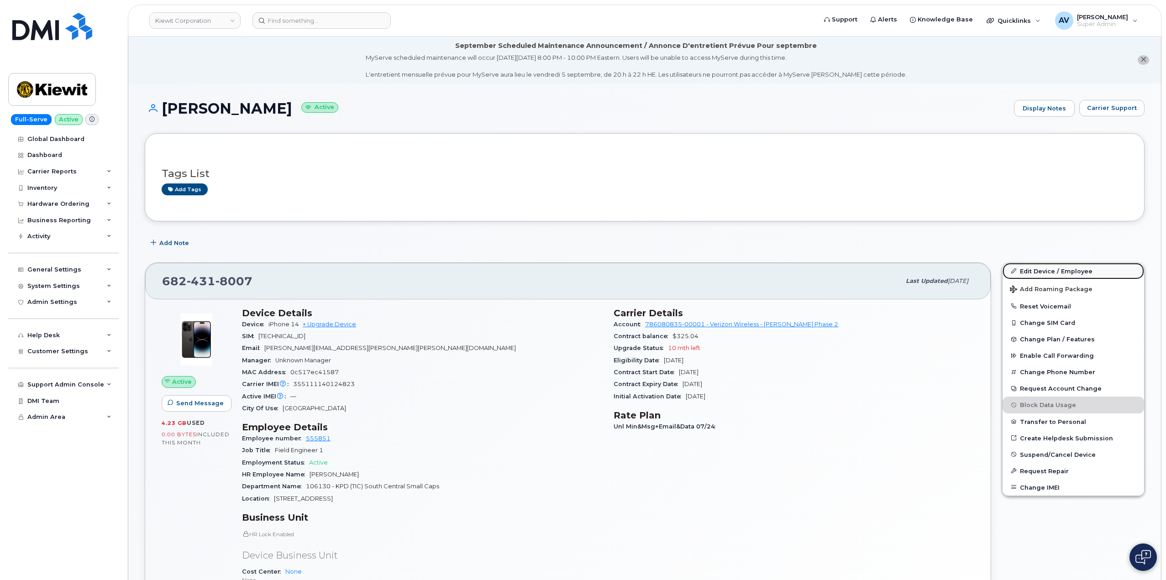
click at [1037, 269] on link "Edit Device / Employee" at bounding box center [1074, 271] width 142 height 16
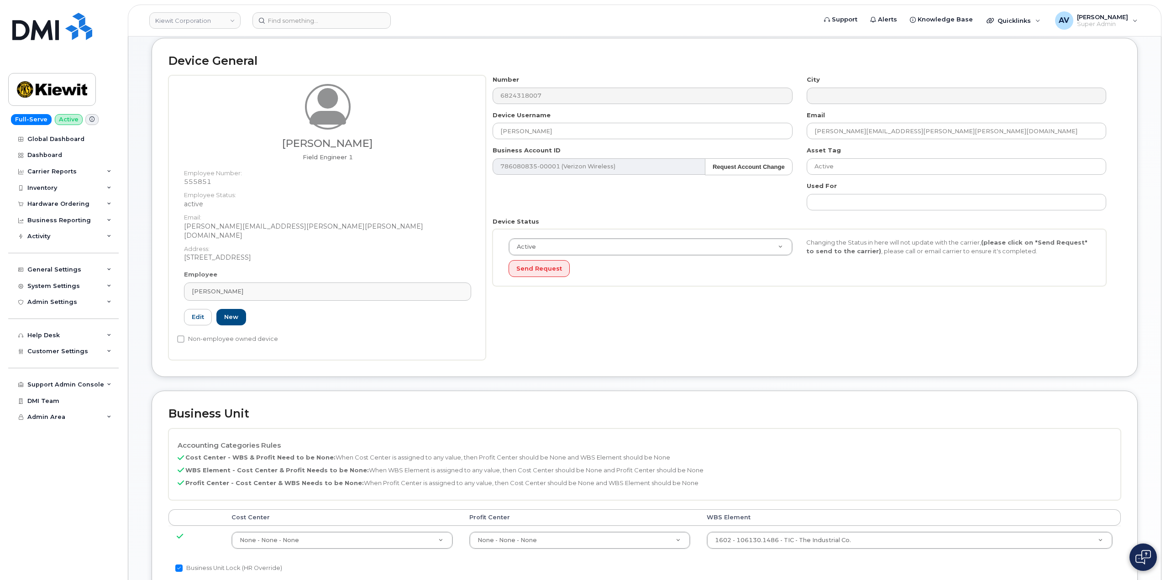
scroll to position [228, 0]
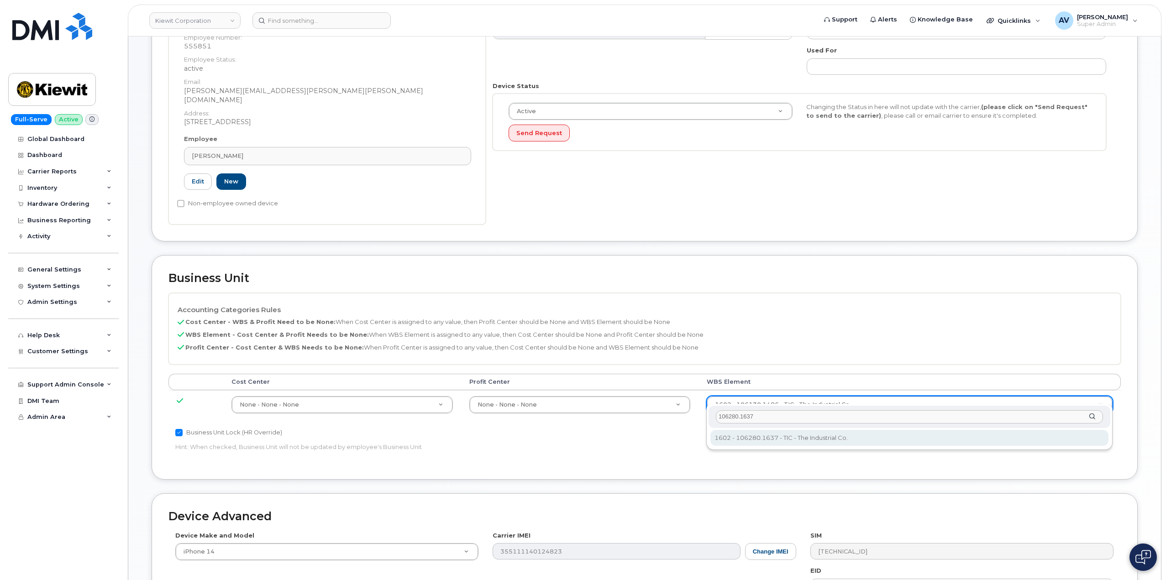
type input "106280.1637"
type input "34047556"
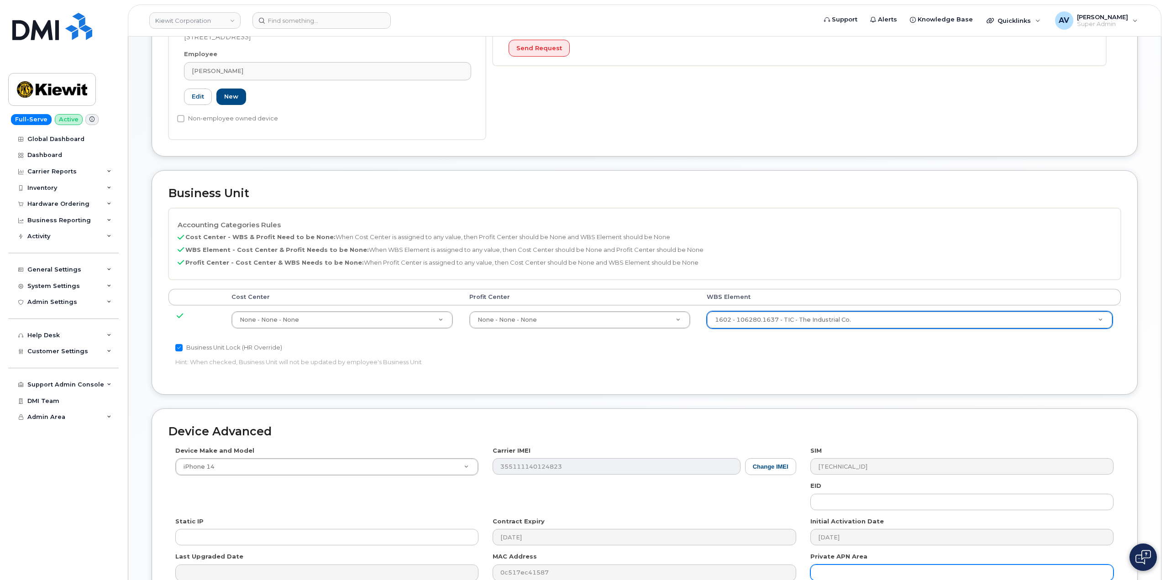
scroll to position [405, 0]
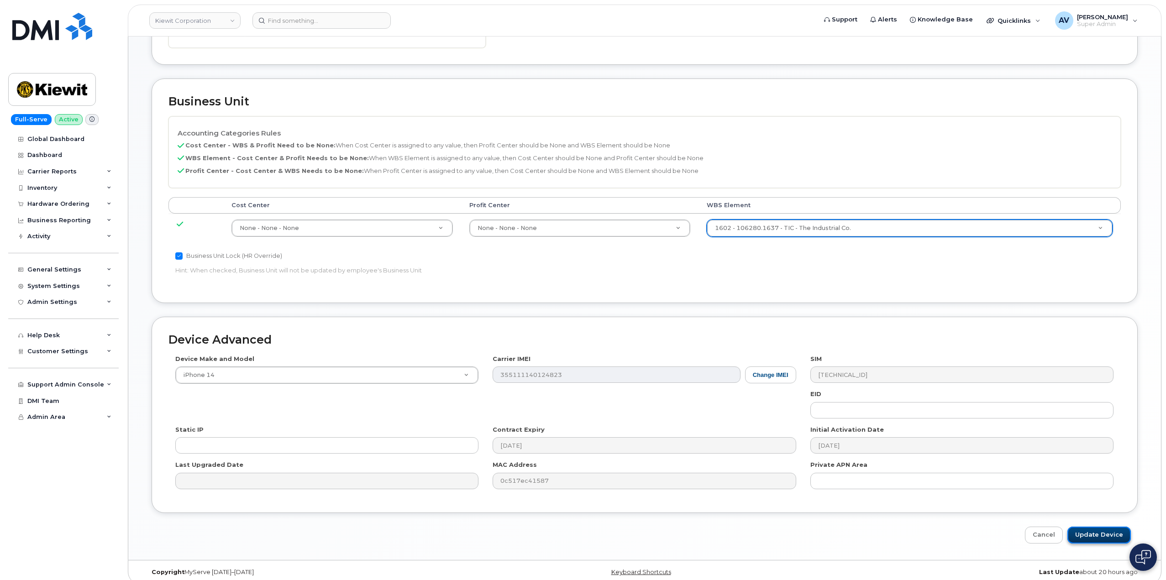
click at [1099, 527] on input "Update Device" at bounding box center [1099, 535] width 63 height 17
type input "Saving..."
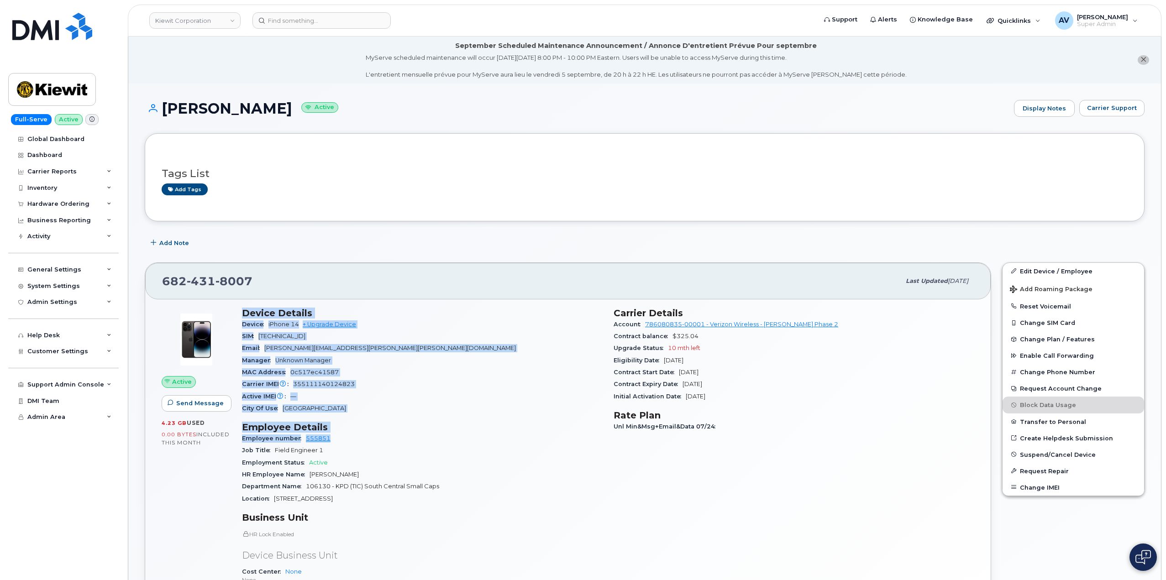
drag, startPoint x: 242, startPoint y: 310, endPoint x: 389, endPoint y: 441, distance: 197.6
click at [389, 441] on div "Device Details Device iPhone 14 + Upgrade Device SIM 89148000010893479279 Email…" at bounding box center [423, 481] width 372 height 359
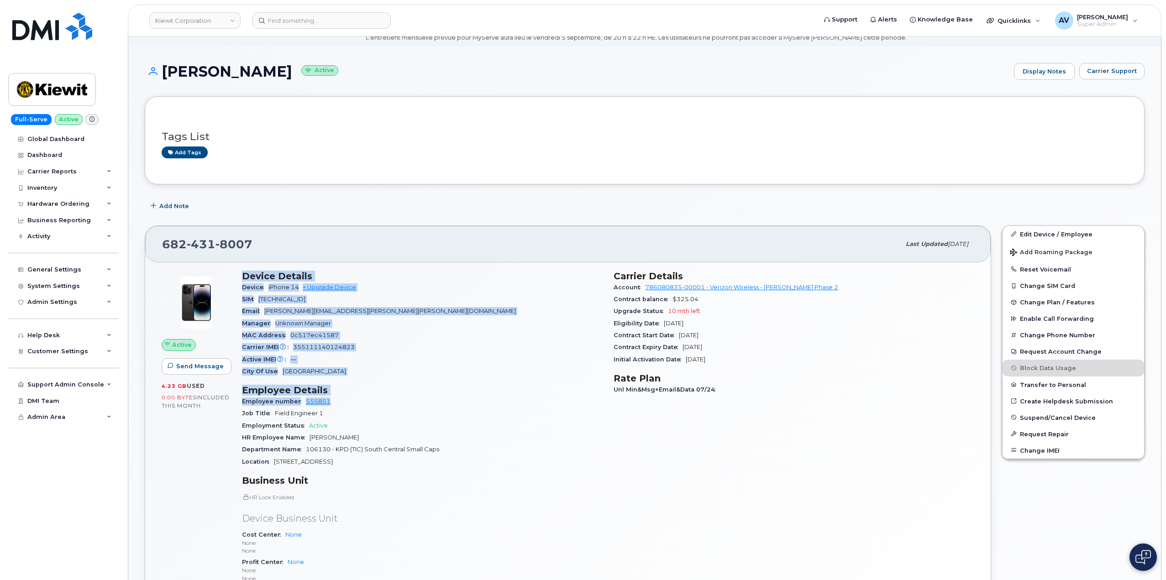
scroll to position [91, 0]
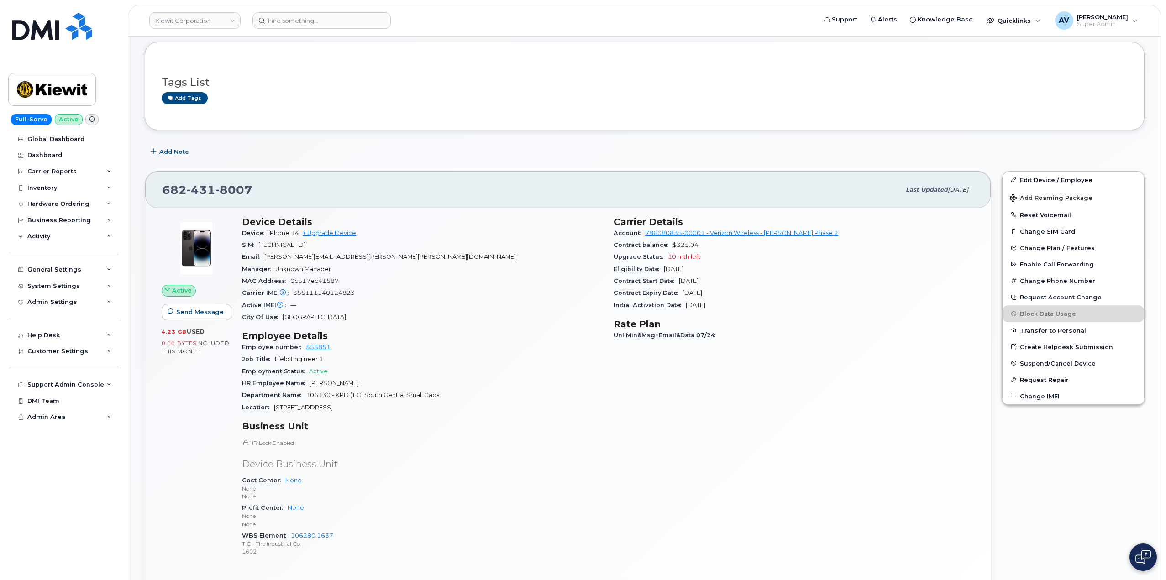
click at [390, 453] on div "HR Lock Enabled Device Business Unit Cost Center None None None Profit Center N…" at bounding box center [422, 498] width 361 height 118
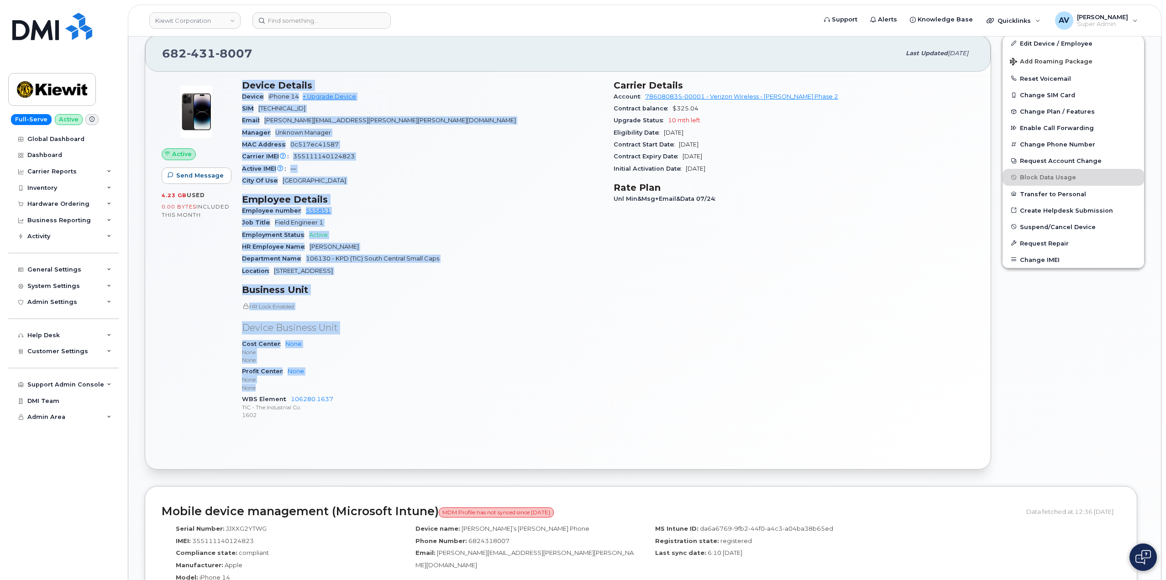
scroll to position [228, 0]
drag, startPoint x: 241, startPoint y: 221, endPoint x: 420, endPoint y: 413, distance: 262.7
click at [420, 413] on div "Device Details Device iPhone 14 + Upgrade Device SIM 89148000010893479279 Email…" at bounding box center [423, 253] width 372 height 359
copy div "Device Details Device iPhone 14 + Upgrade Device SIM 89148000010893479279 Email…"
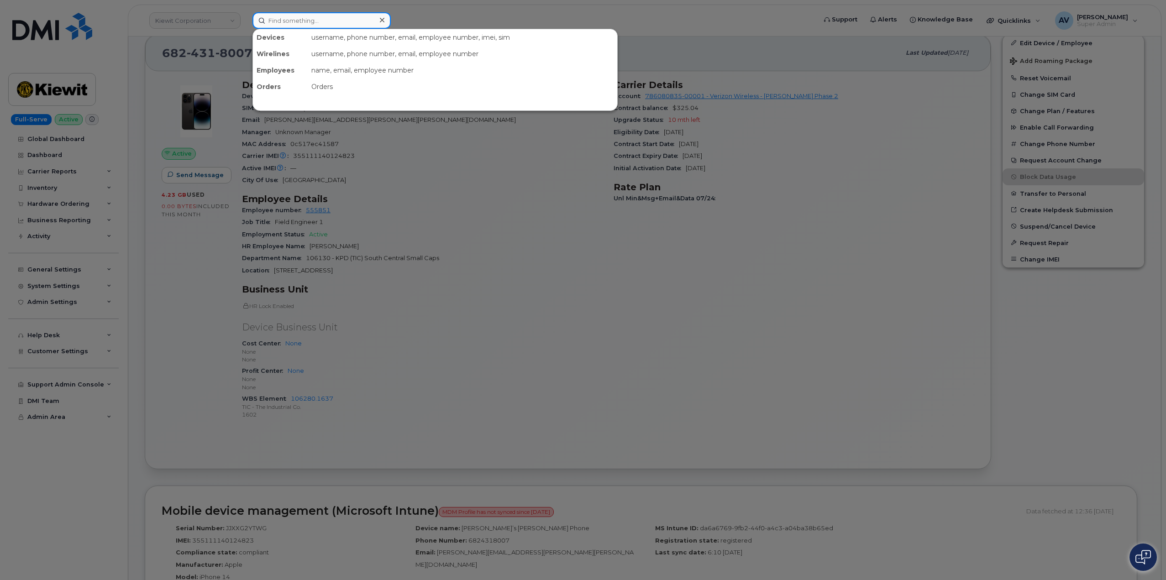
click at [317, 17] on input at bounding box center [322, 20] width 138 height 16
paste input "299802"
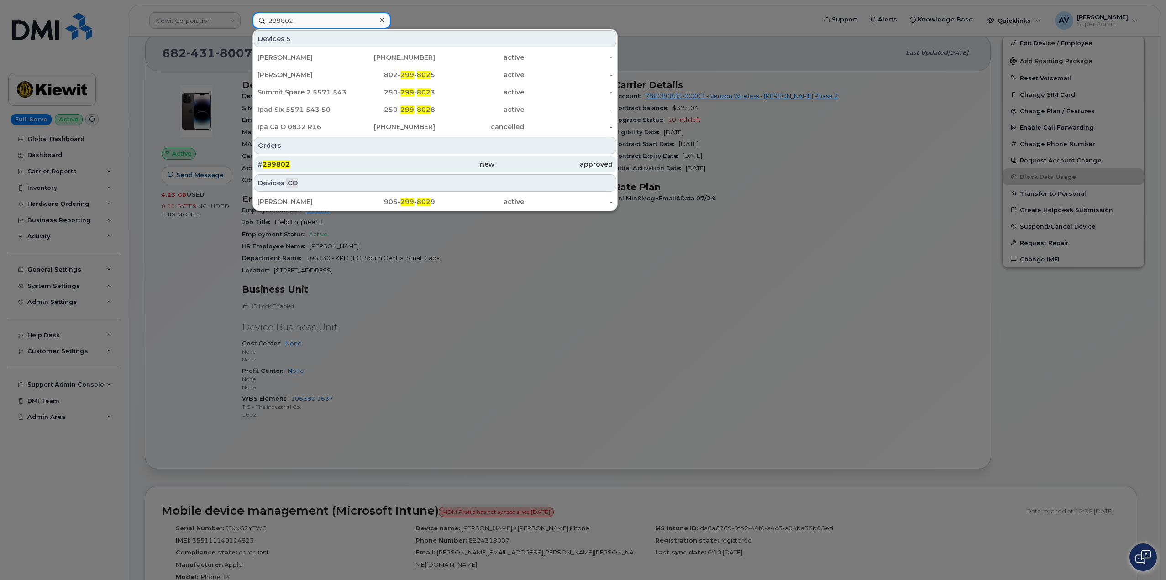
type input "299802"
click at [394, 159] on div "new" at bounding box center [435, 164] width 118 height 16
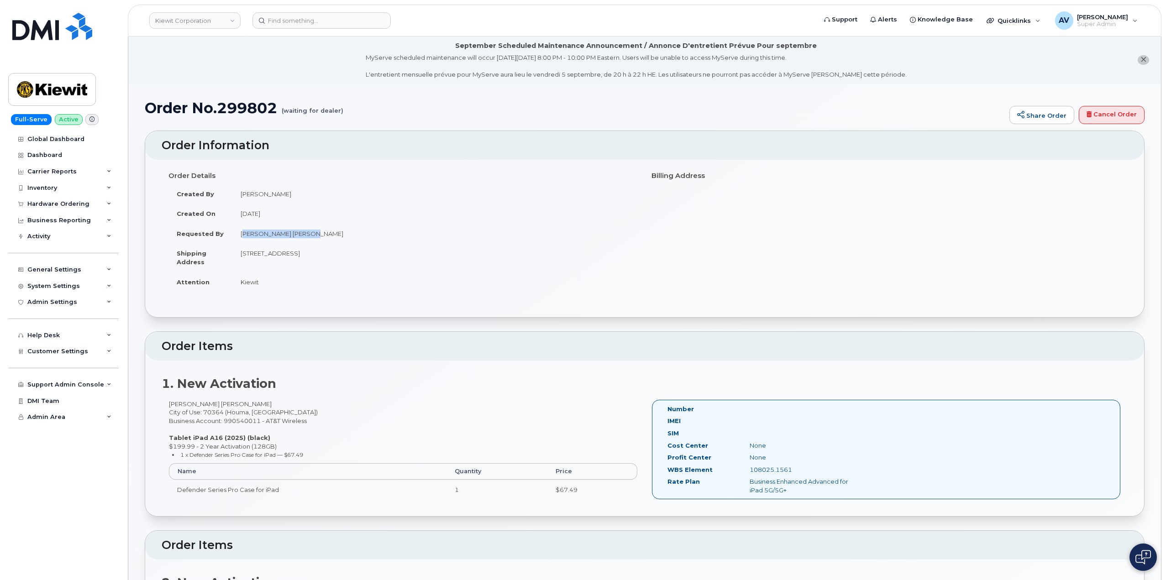
drag, startPoint x: 303, startPoint y: 232, endPoint x: 240, endPoint y: 240, distance: 63.5
click at [240, 240] on td "Faisal Imtiaj Shovon" at bounding box center [434, 234] width 405 height 20
copy td "Faisal Imtiaj Shovon"
click at [202, 23] on link "Kiewit Corporation" at bounding box center [194, 20] width 91 height 16
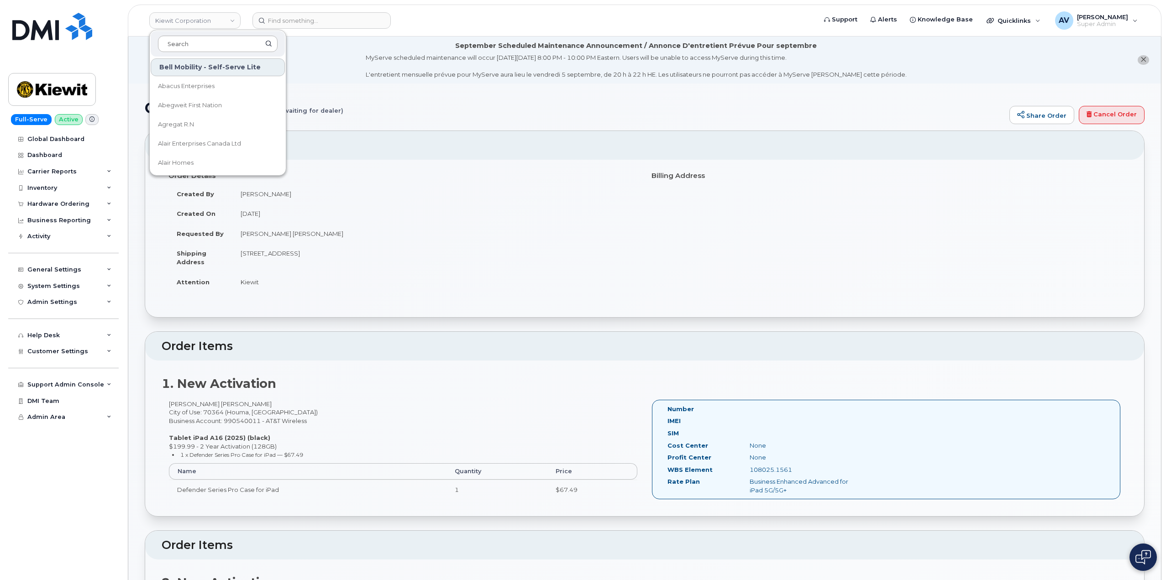
click at [204, 41] on input at bounding box center [218, 44] width 120 height 16
type input "jazz"
click at [216, 83] on link "Jazz Aviation" at bounding box center [218, 86] width 134 height 18
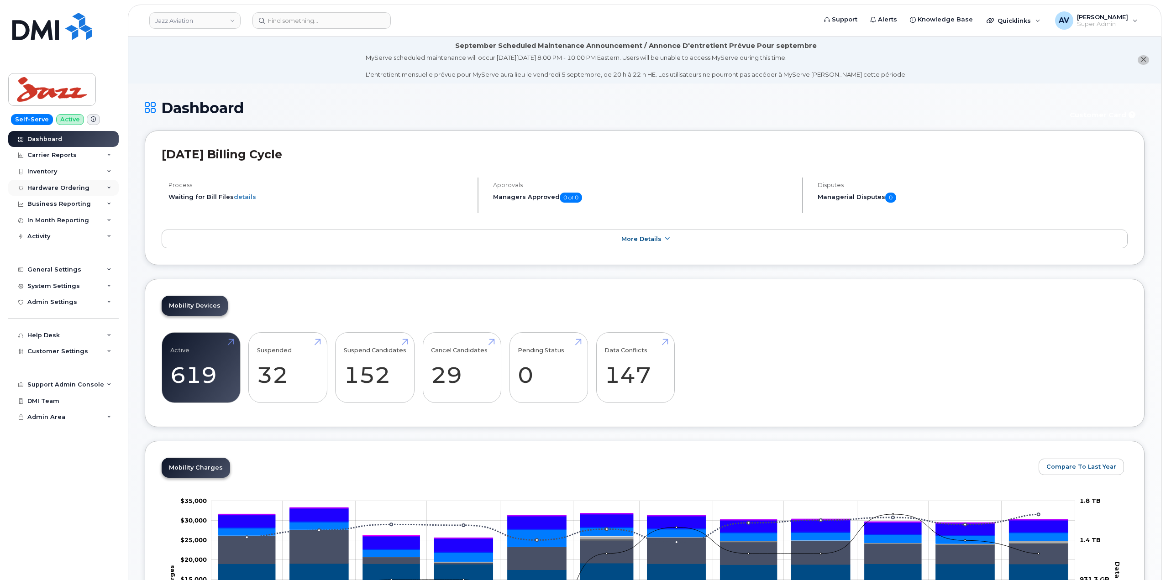
click at [53, 187] on div "Hardware Ordering" at bounding box center [58, 187] width 62 height 7
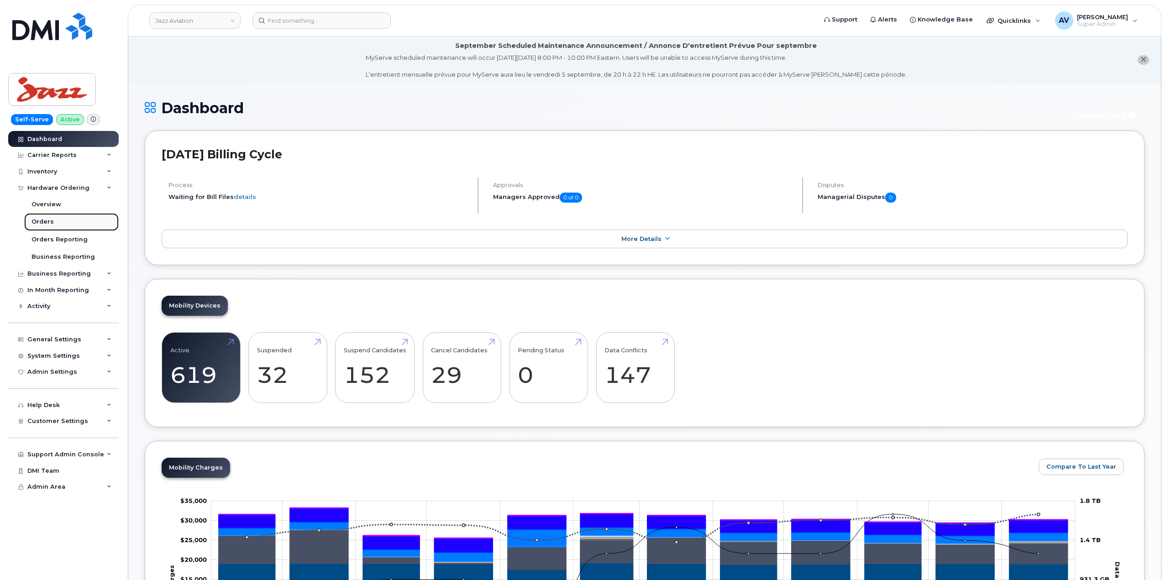
click at [61, 217] on link "Orders" at bounding box center [71, 221] width 95 height 17
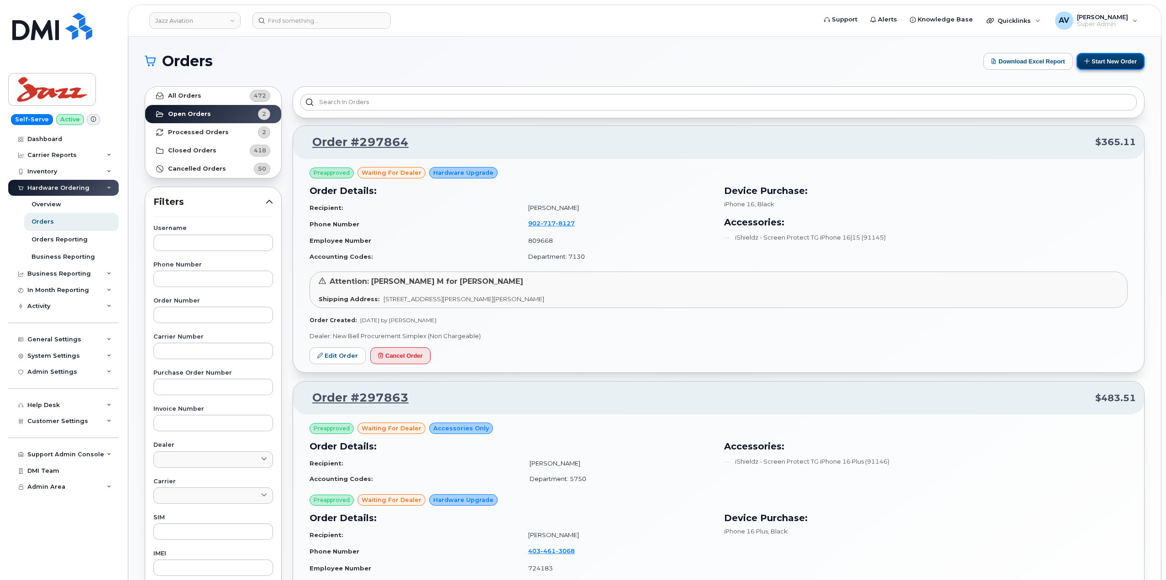
click at [1092, 62] on button "Start New Order" at bounding box center [1111, 61] width 68 height 17
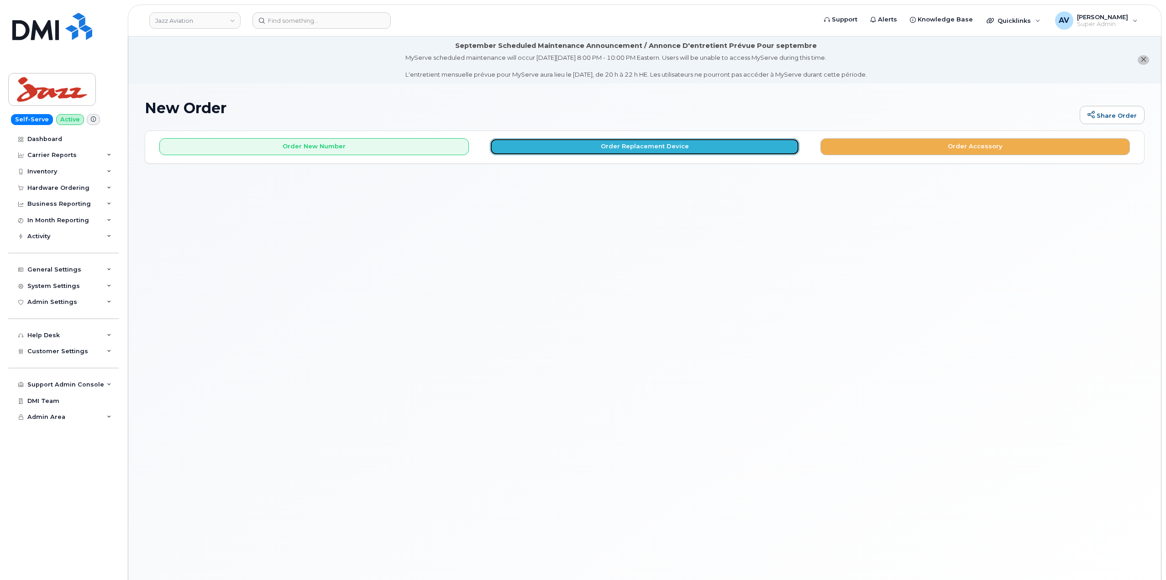
click at [553, 148] on button "Order Replacement Device" at bounding box center [645, 146] width 310 height 17
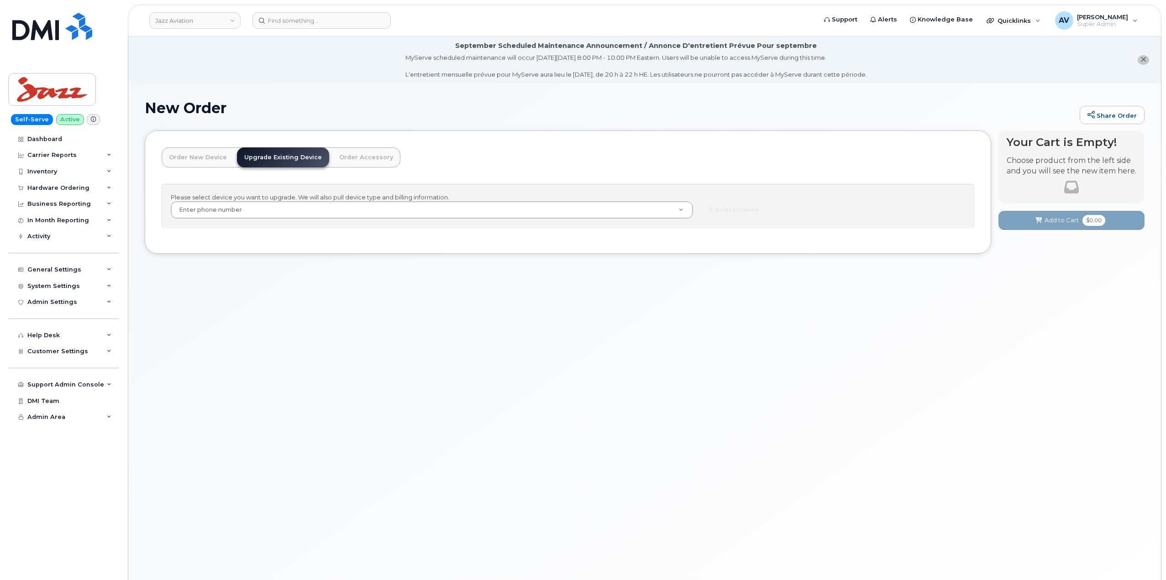
click at [201, 161] on link "Order New Device" at bounding box center [198, 157] width 73 height 20
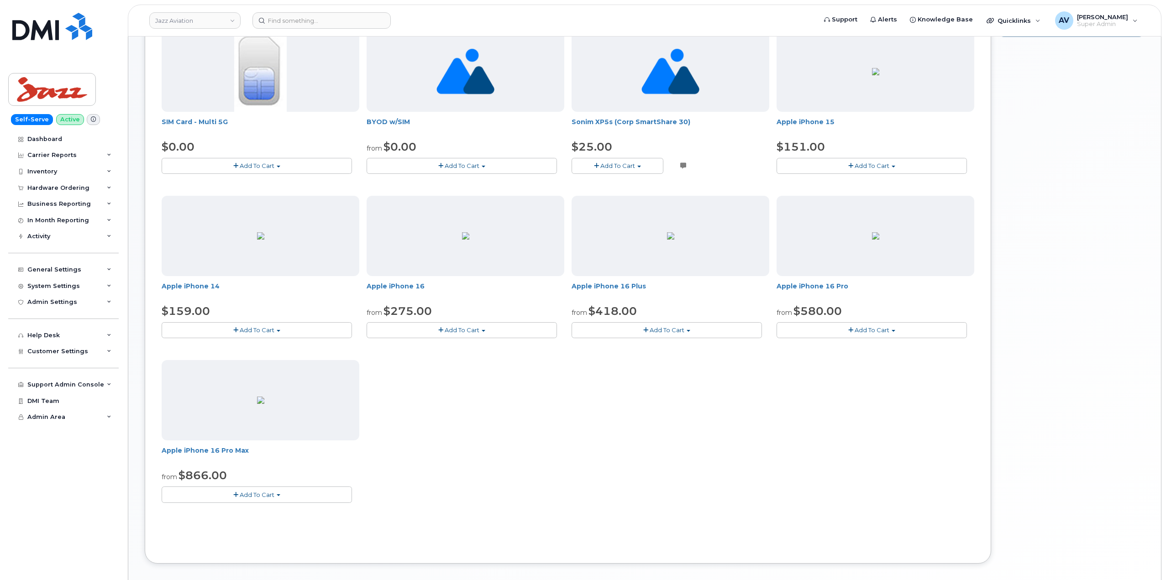
scroll to position [228, 0]
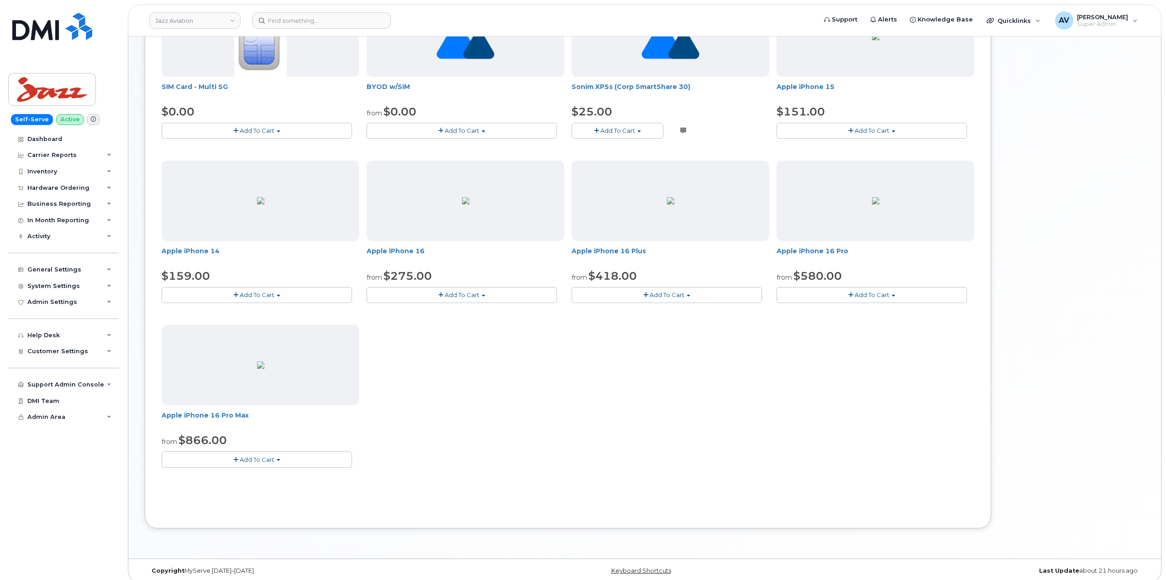
click at [266, 459] on span "Add To Cart" at bounding box center [257, 459] width 35 height 7
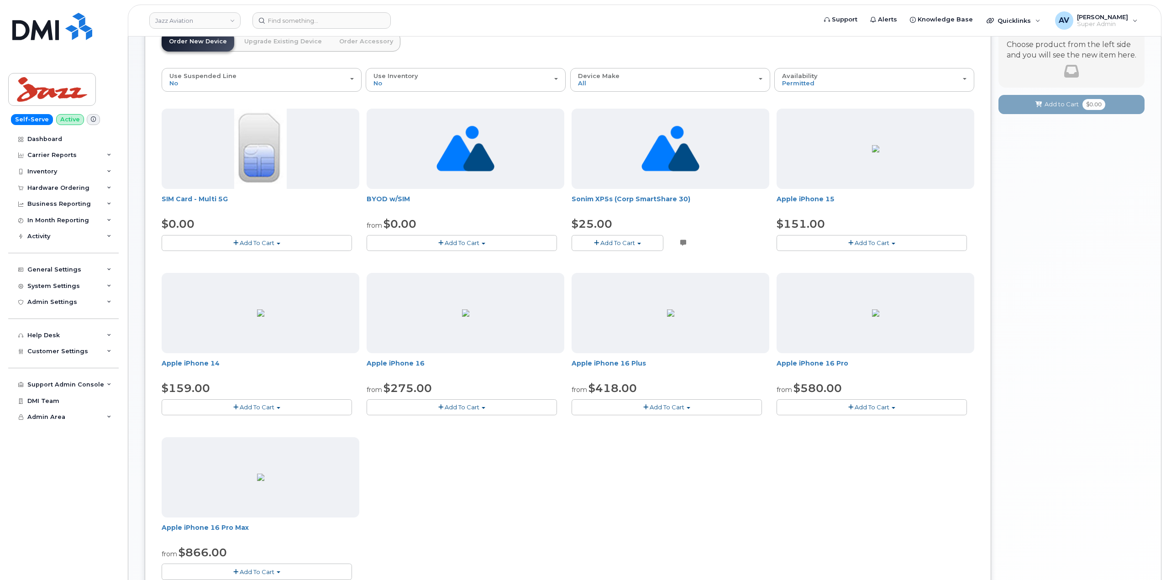
scroll to position [236, 0]
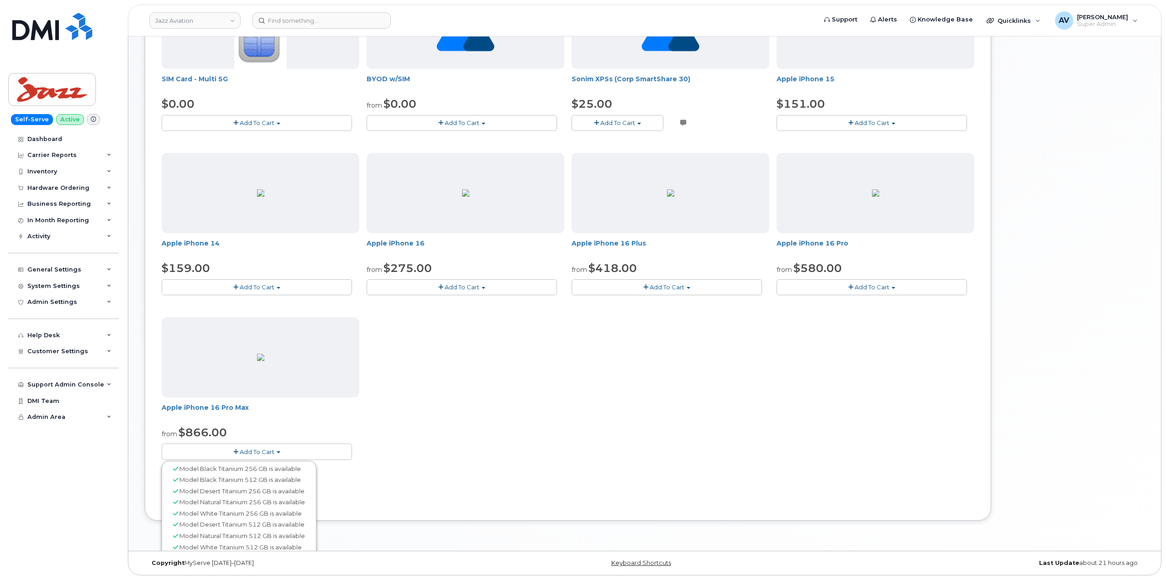
click at [441, 469] on div "SIM Card - Multi 5G $0.00 Add To Cart $0.00 - New Activation BYOD w/SIM from $0…" at bounding box center [568, 232] width 813 height 486
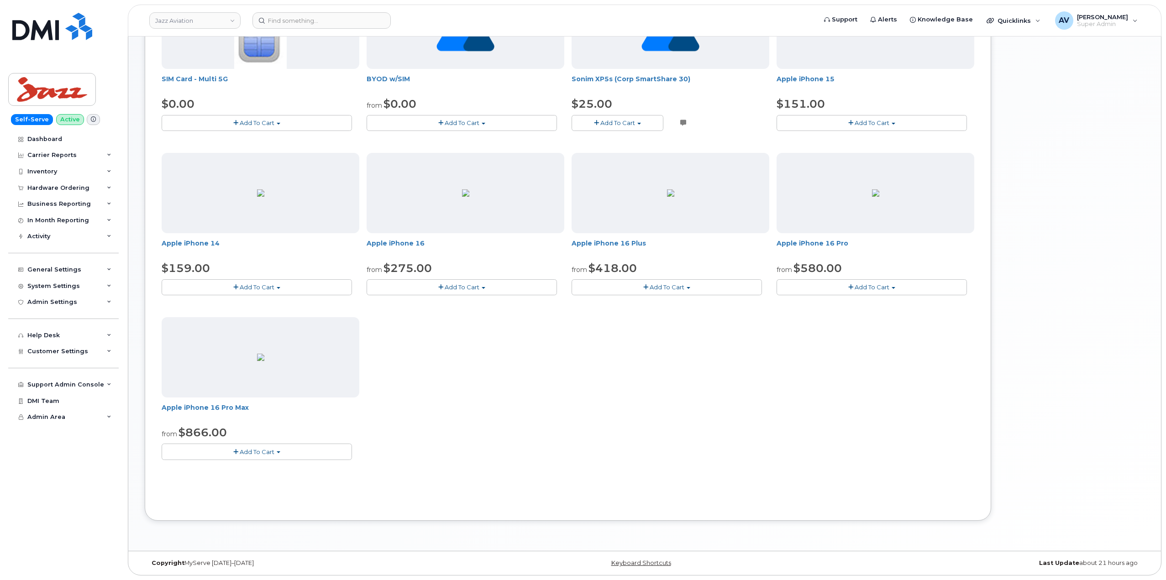
click at [301, 451] on button "Add To Cart" at bounding box center [257, 452] width 190 height 16
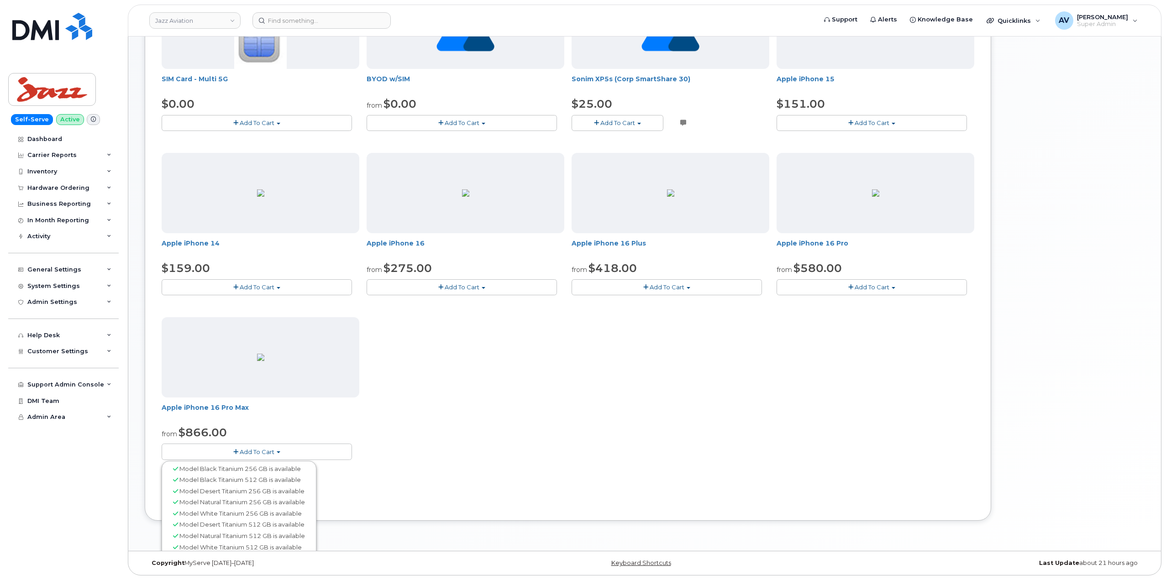
click at [263, 528] on span "Model Desert Titanium 512 GB is available" at bounding box center [241, 524] width 125 height 7
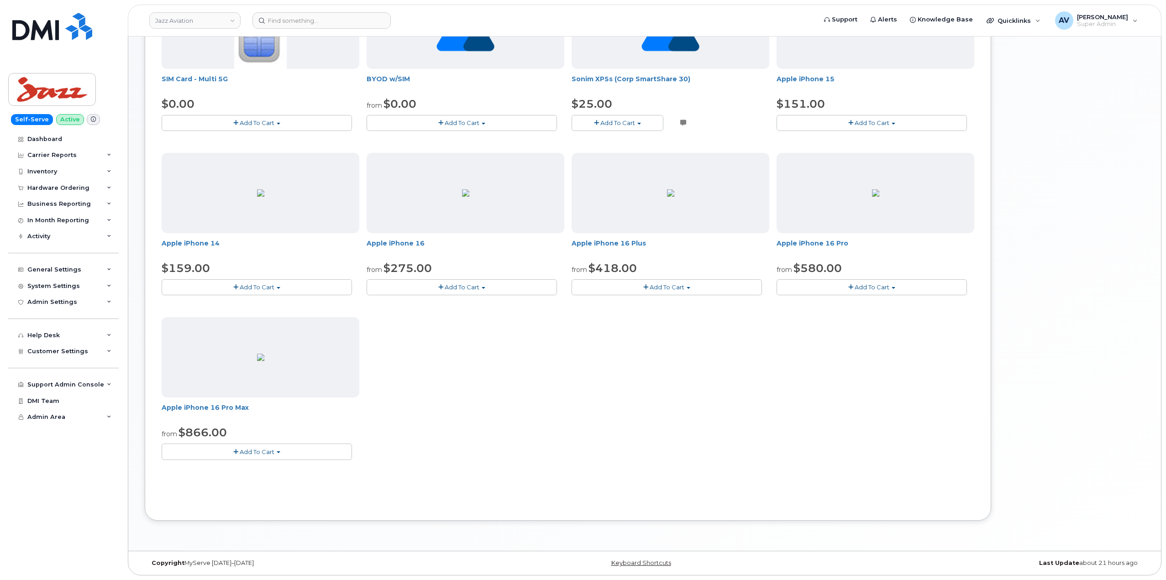
click at [268, 448] on button "Add To Cart" at bounding box center [257, 452] width 190 height 16
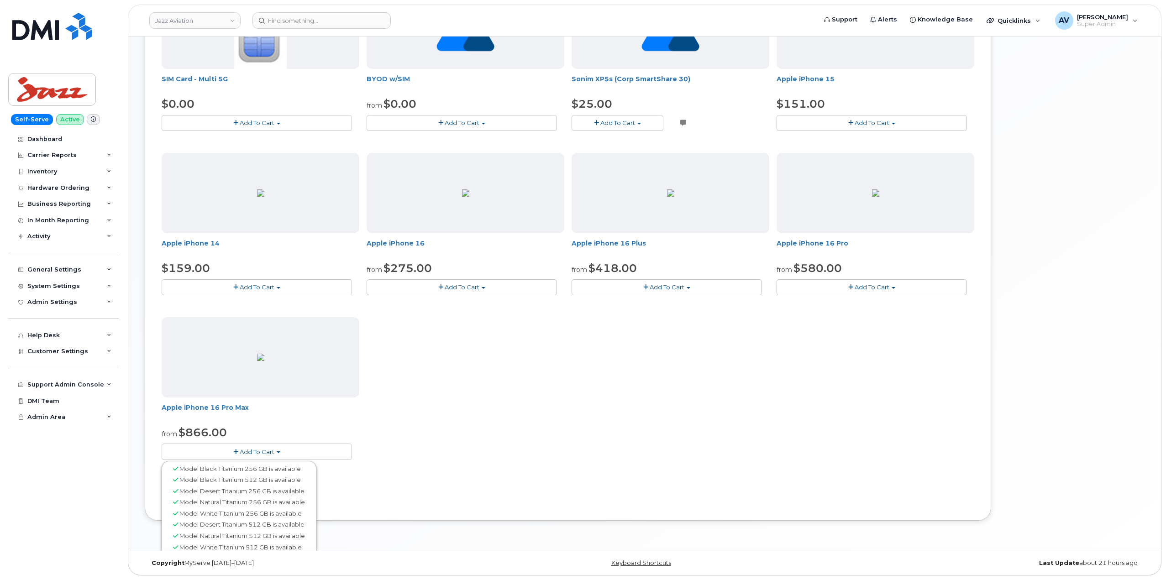
drag, startPoint x: 363, startPoint y: 569, endPoint x: 631, endPoint y: 434, distance: 299.8
click at [631, 434] on div "SIM Card - Multi 5G $0.00 Add To Cart $0.00 - New Activation BYOD w/SIM from $0…" at bounding box center [568, 232] width 813 height 486
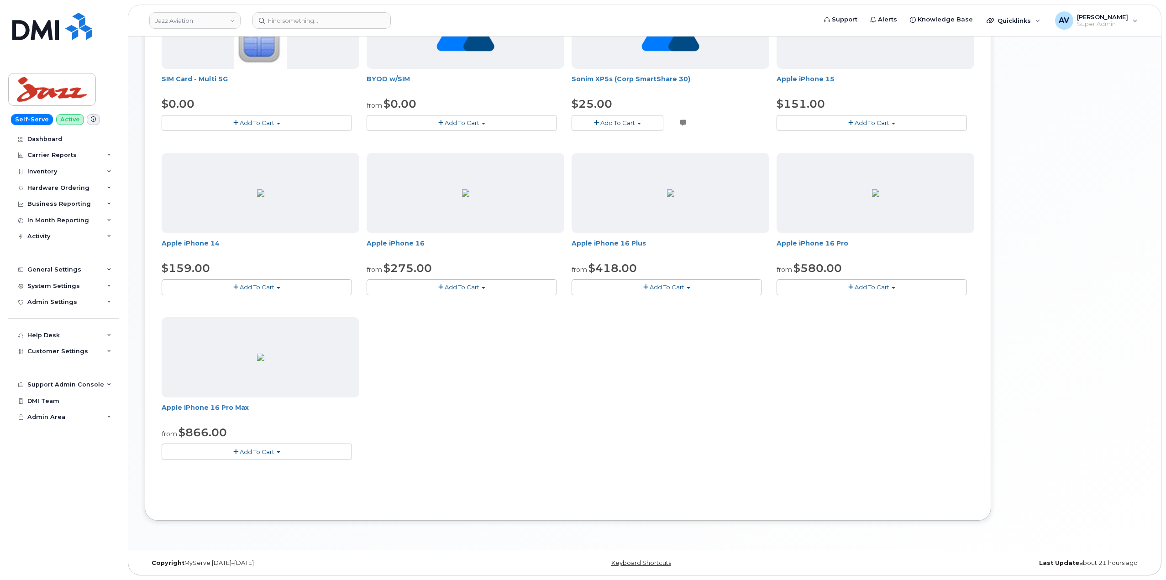
click at [671, 286] on span "Add To Cart" at bounding box center [667, 287] width 35 height 7
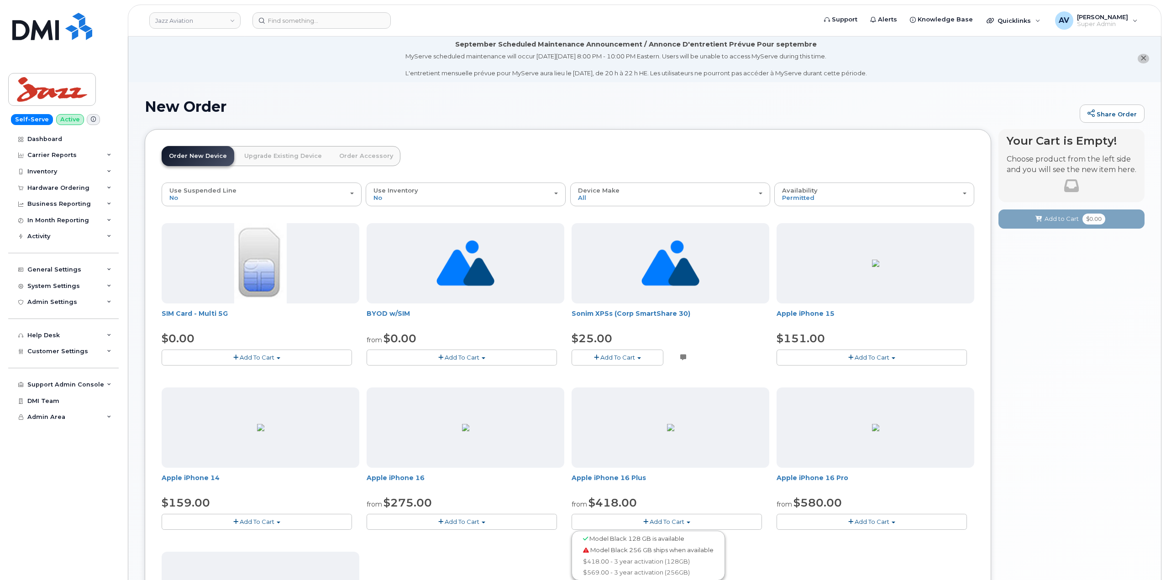
scroll to position [0, 0]
